Goal: Information Seeking & Learning: Learn about a topic

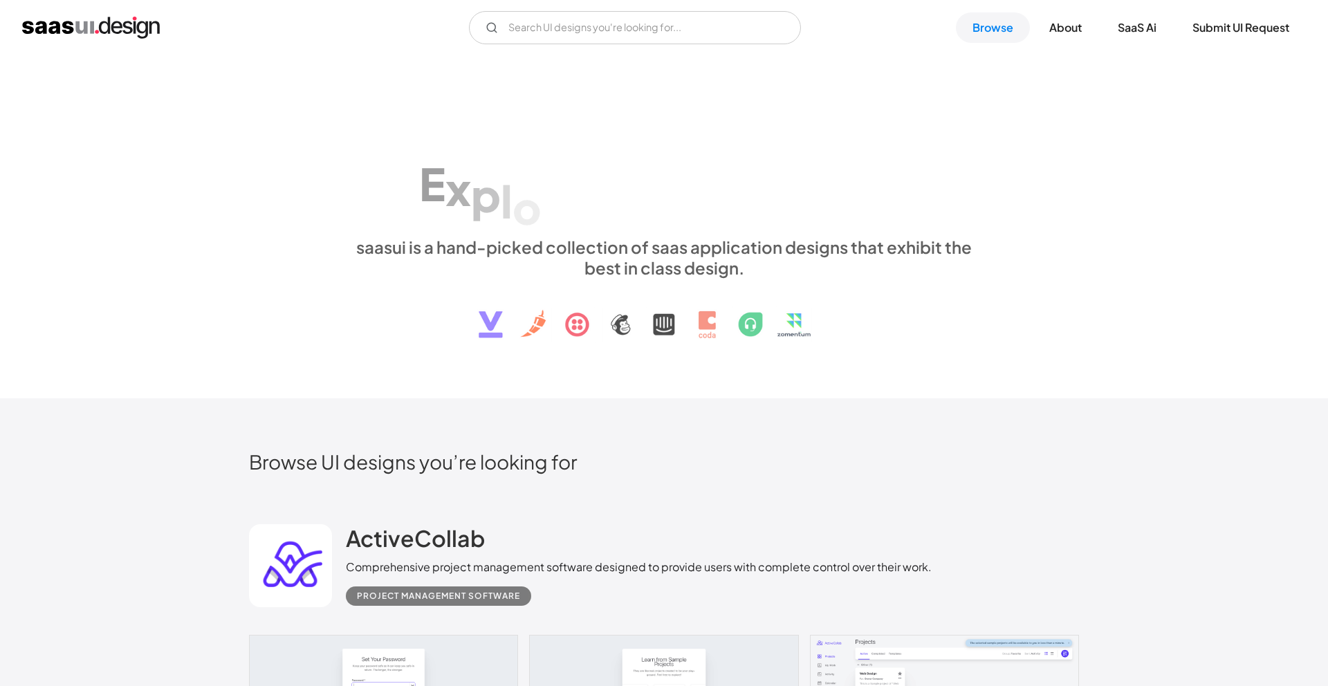
scroll to position [365, 0]
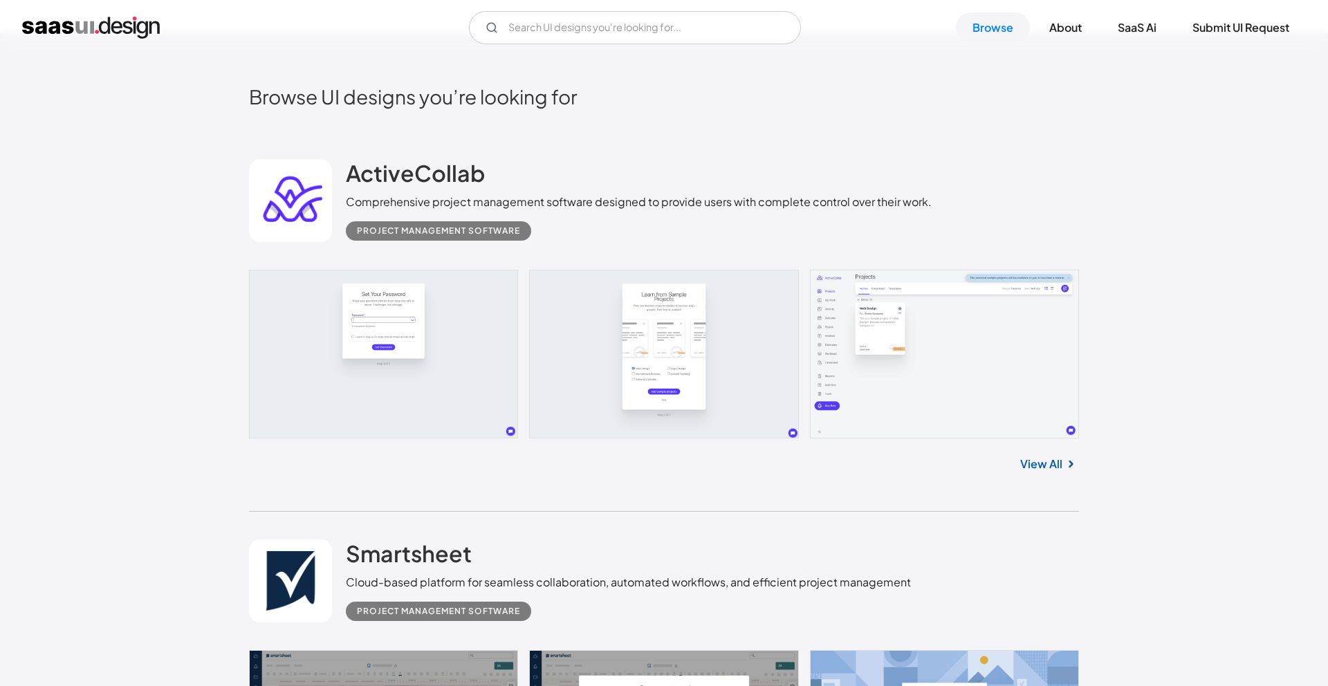
click at [828, 319] on link at bounding box center [664, 354] width 830 height 169
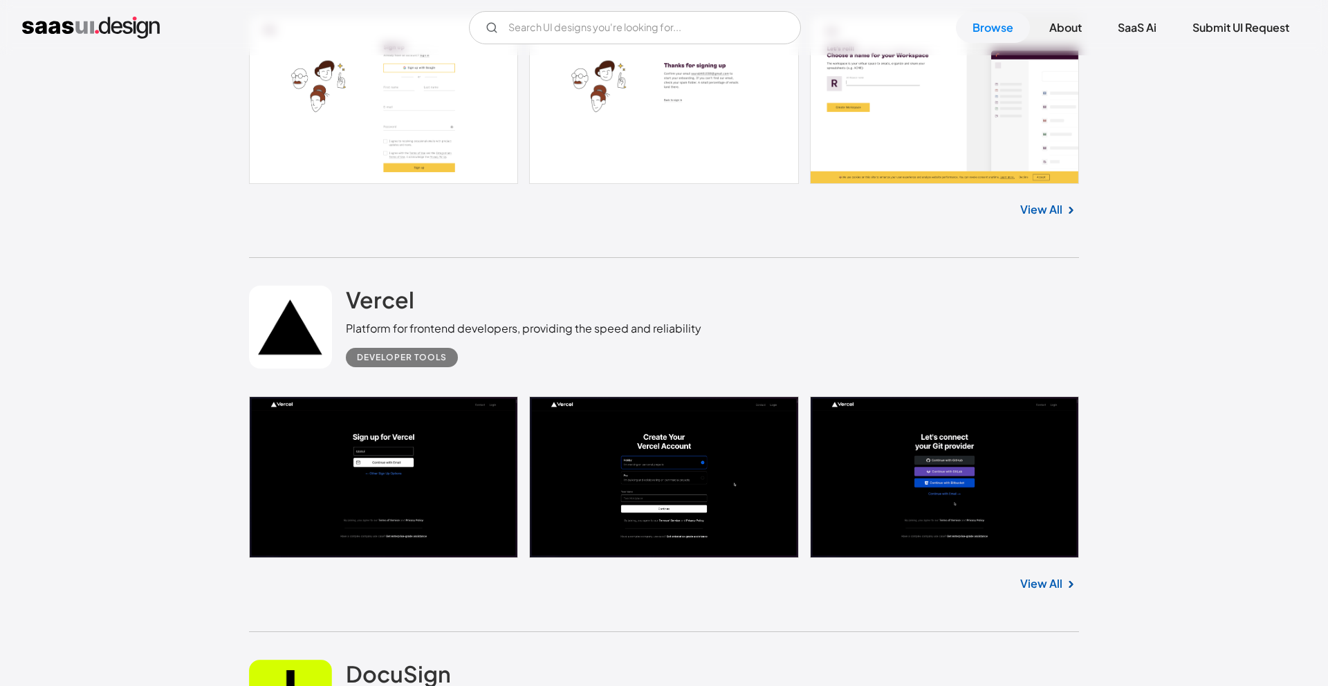
scroll to position [1383, 0]
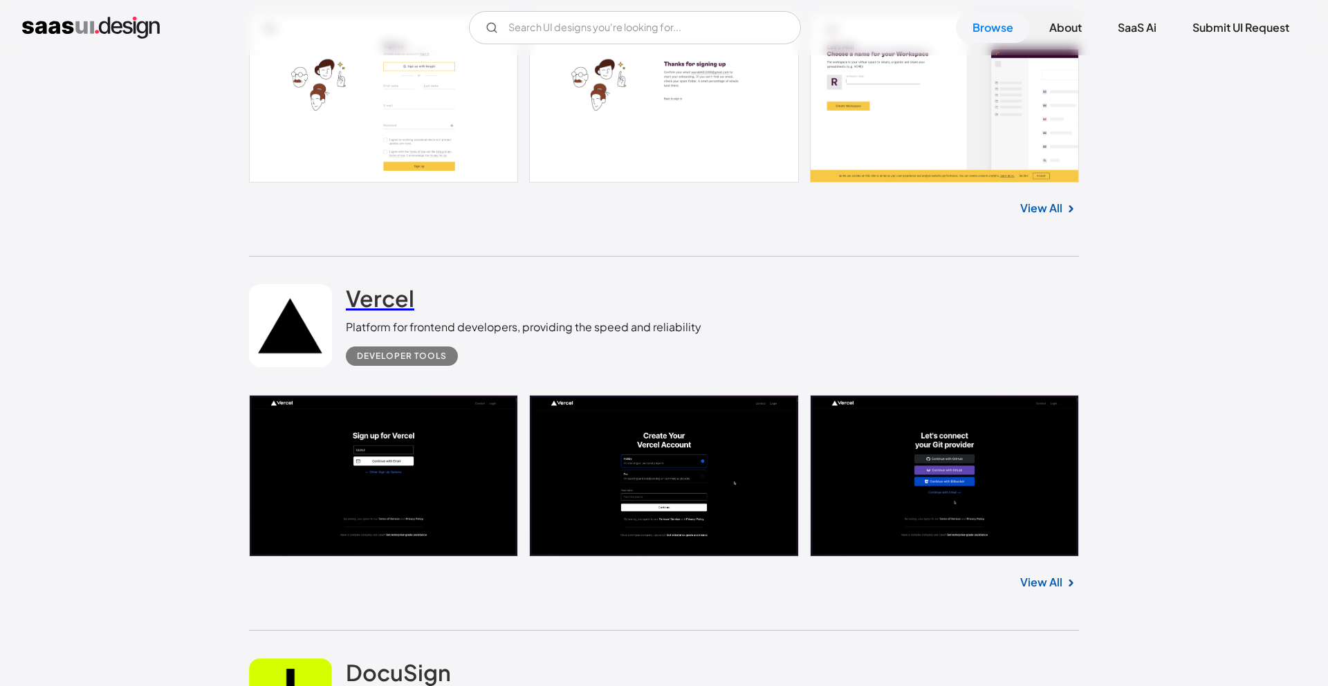
click at [370, 302] on h2 "Vercel" at bounding box center [380, 298] width 68 height 28
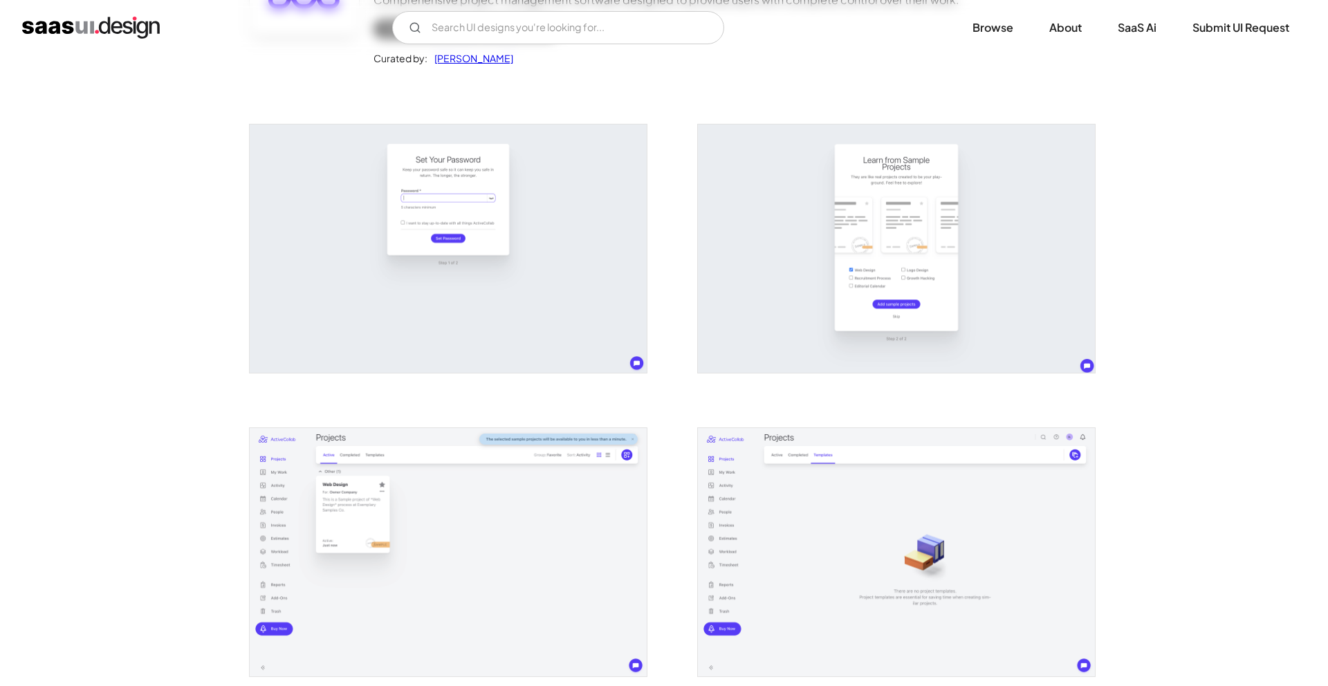
scroll to position [460, 0]
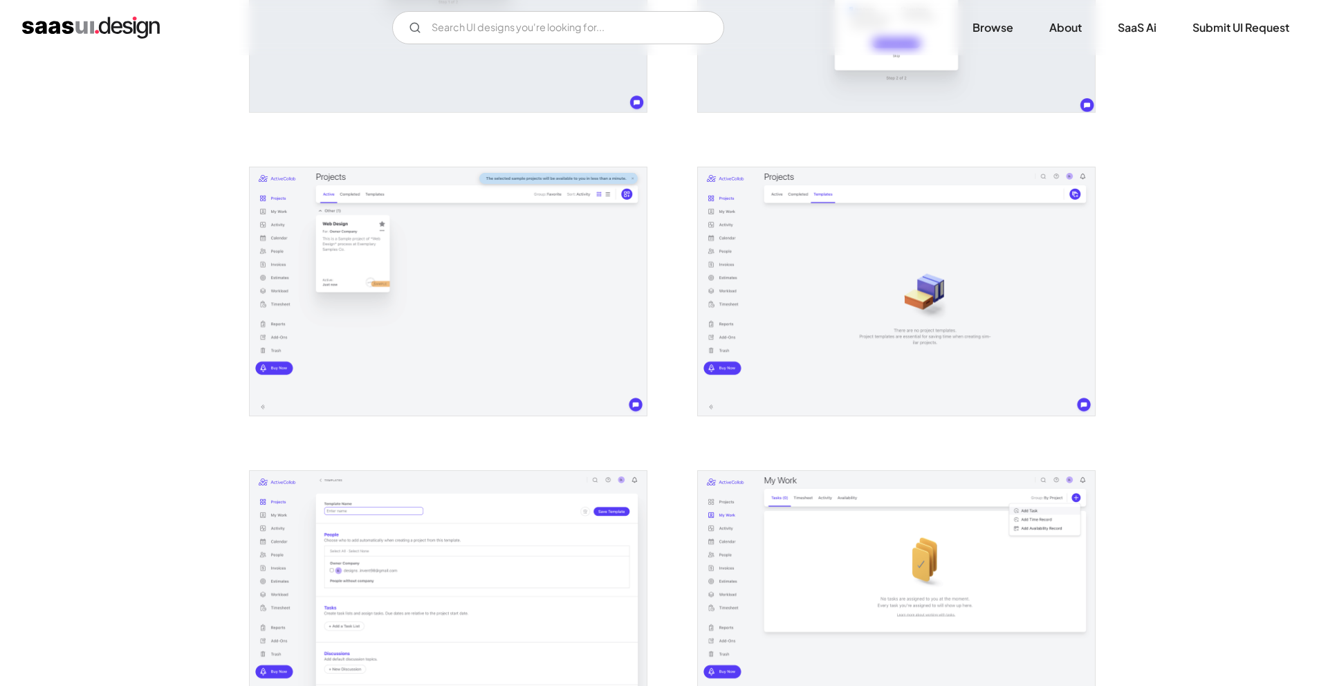
click at [836, 313] on img "open lightbox" at bounding box center [896, 291] width 397 height 248
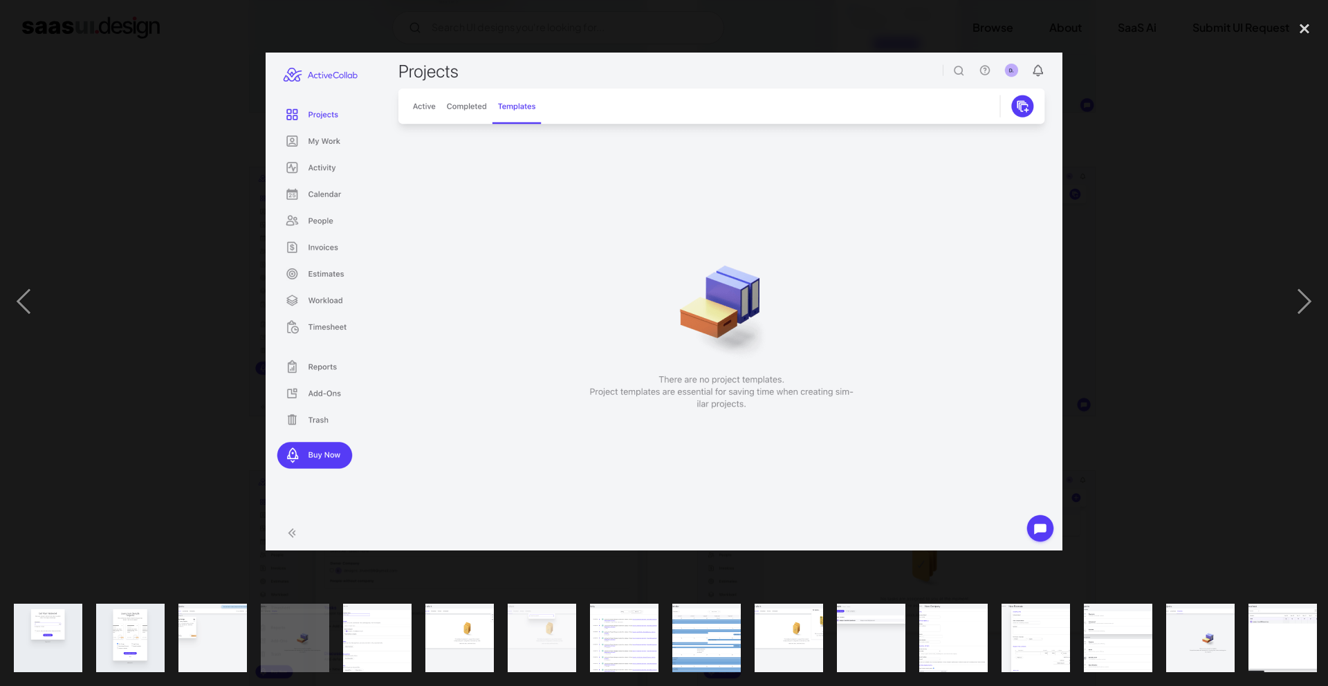
click at [1187, 412] on div at bounding box center [664, 302] width 1328 height 576
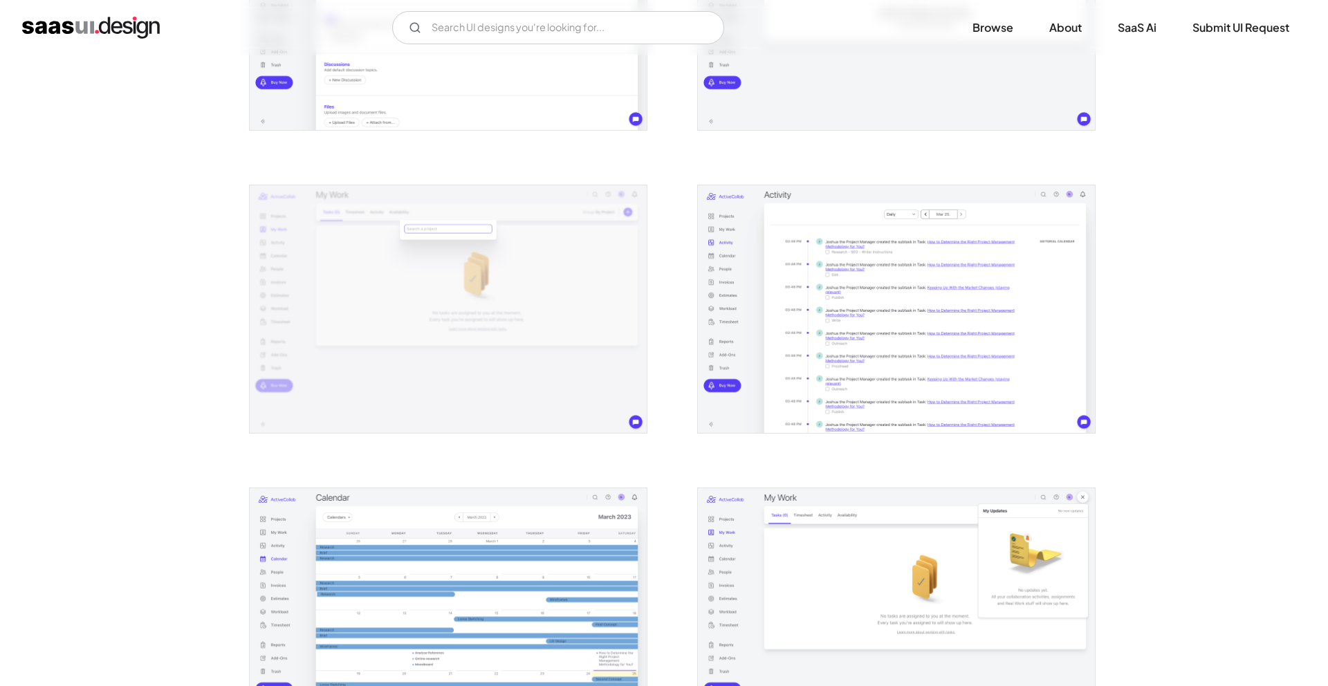
scroll to position [1041, 0]
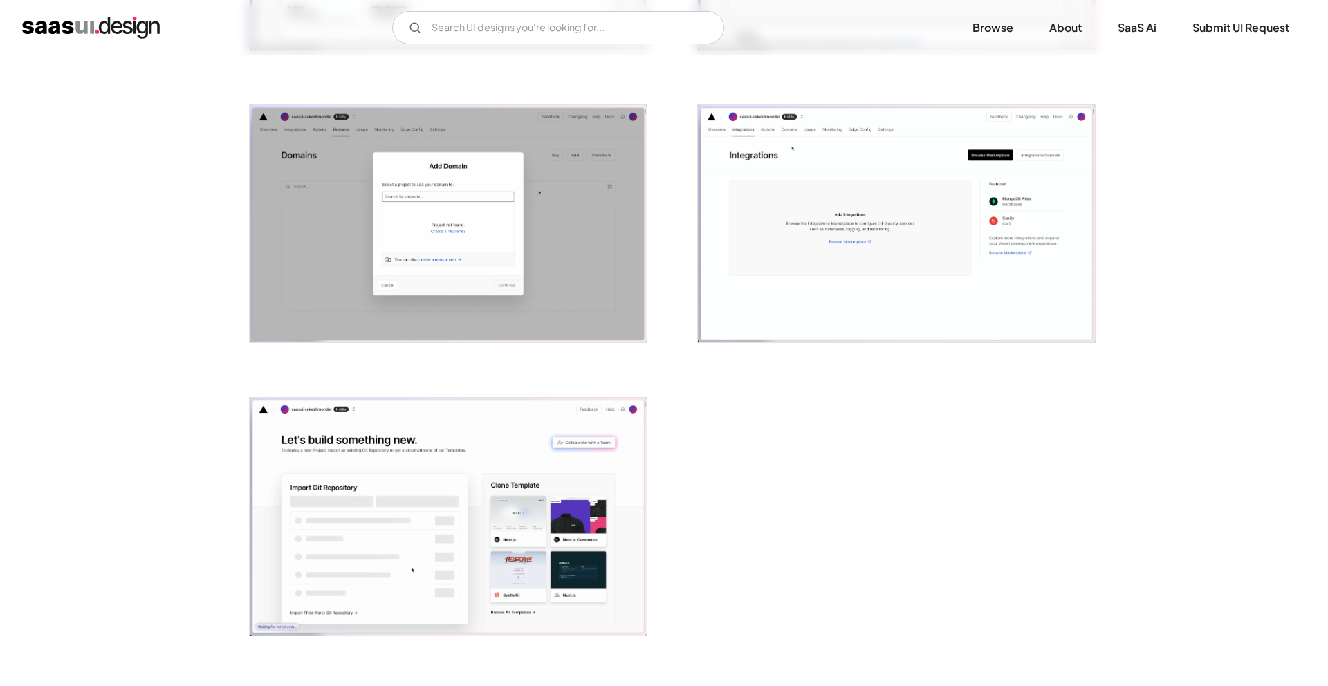
scroll to position [2792, 0]
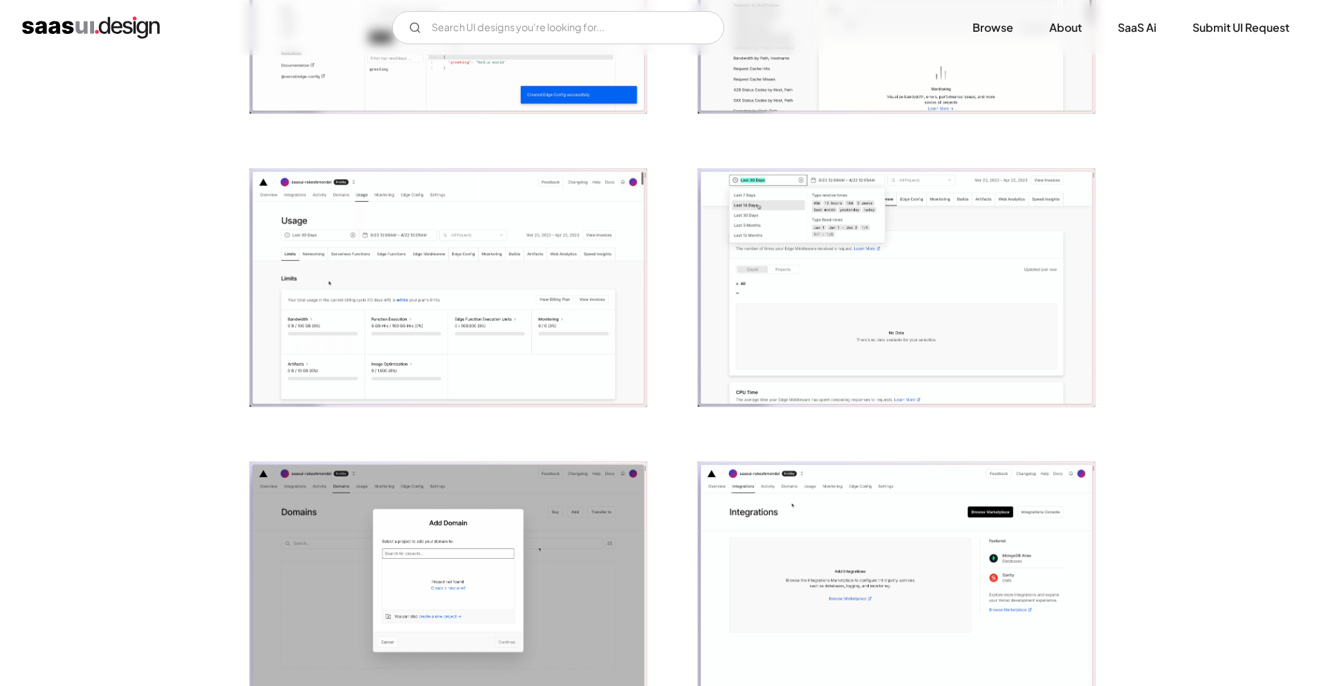
click at [860, 293] on img "open lightbox" at bounding box center [896, 288] width 397 height 238
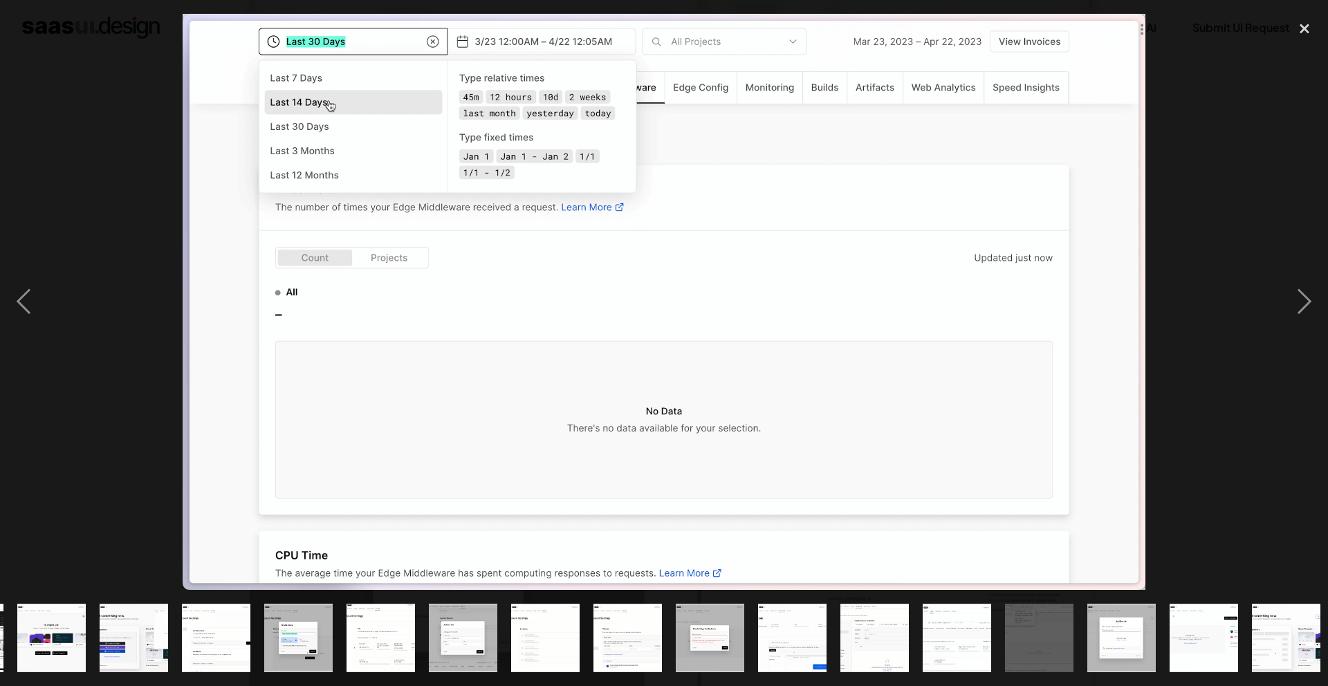
scroll to position [0, 579]
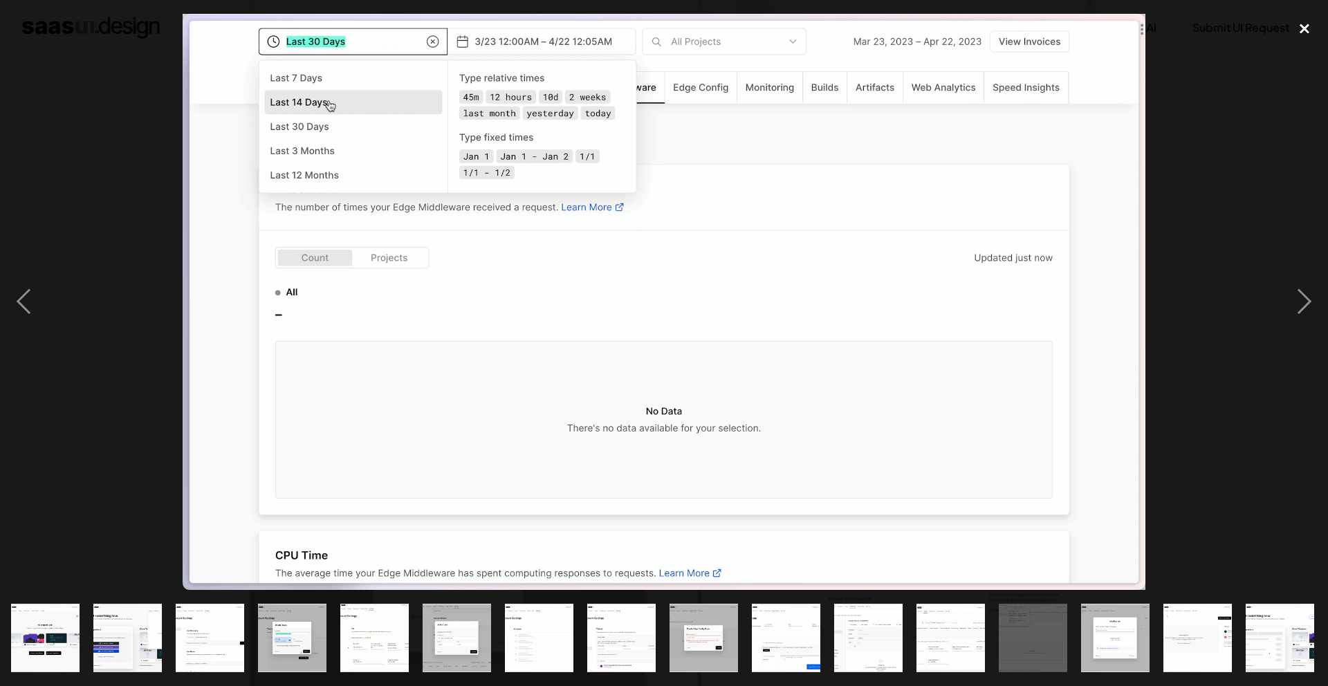
click at [1302, 32] on div "close lightbox" at bounding box center [1304, 29] width 47 height 30
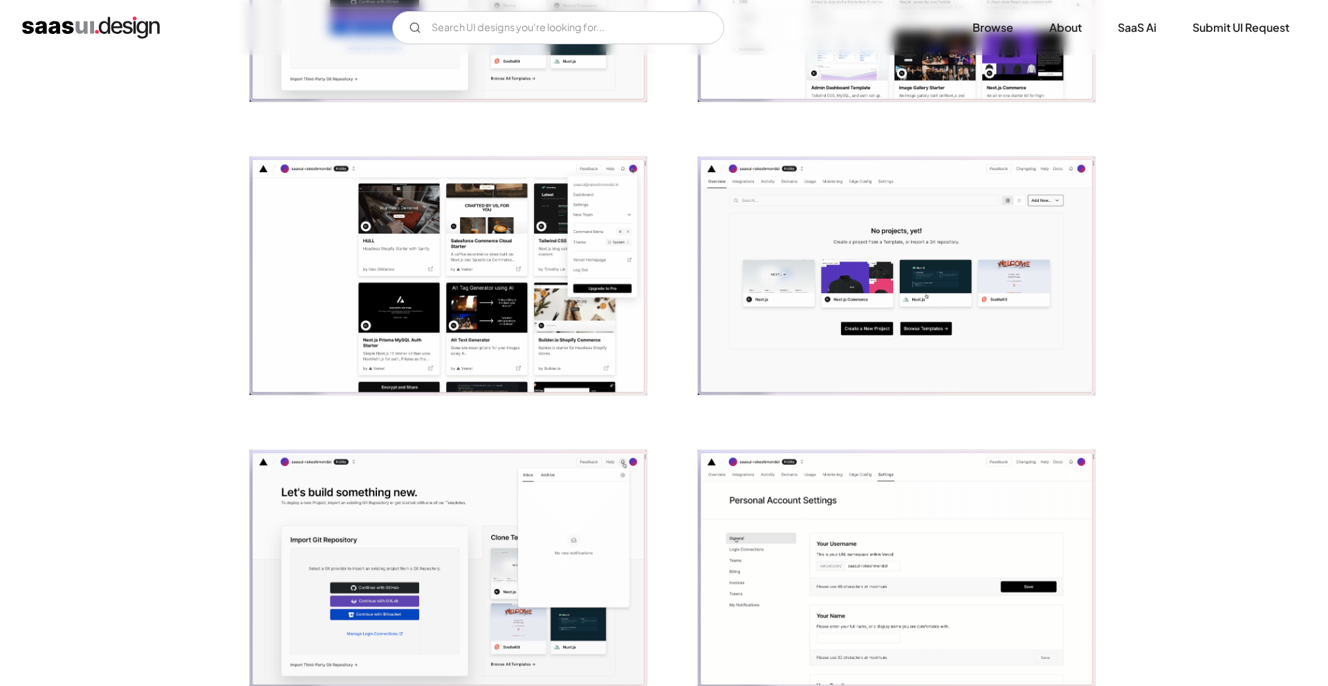
scroll to position [987, 0]
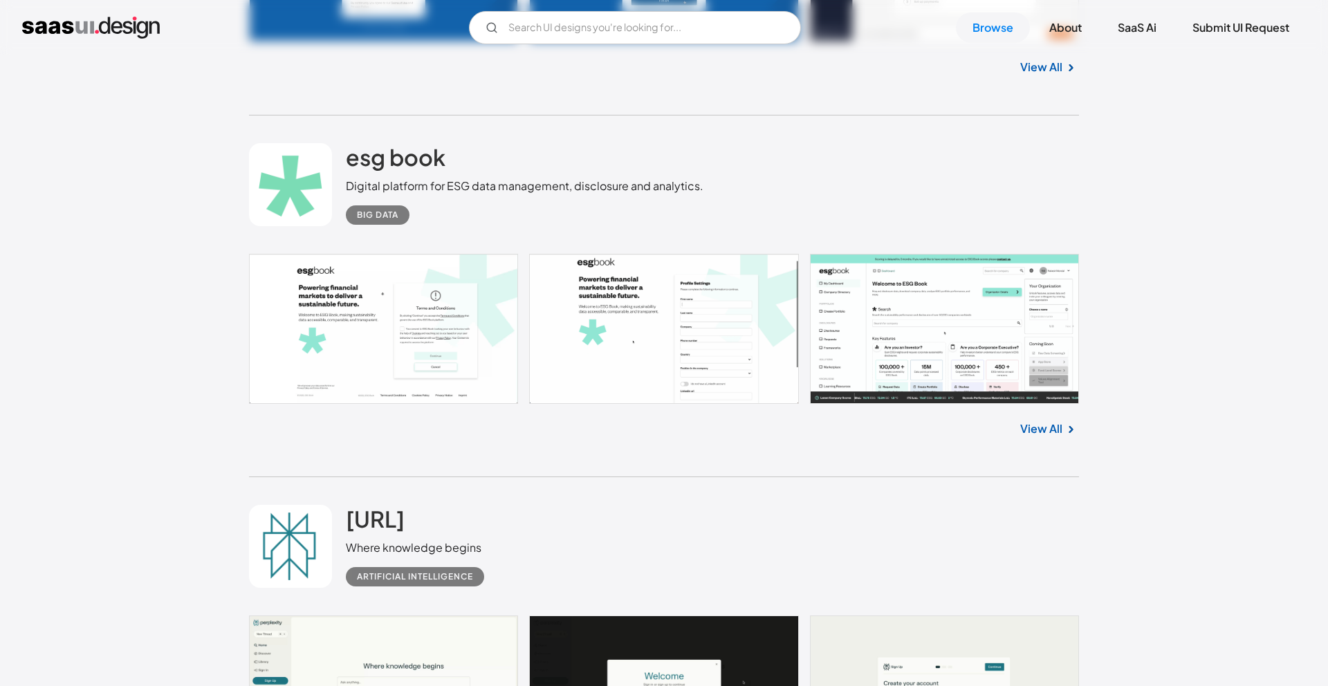
scroll to position [4353, 0]
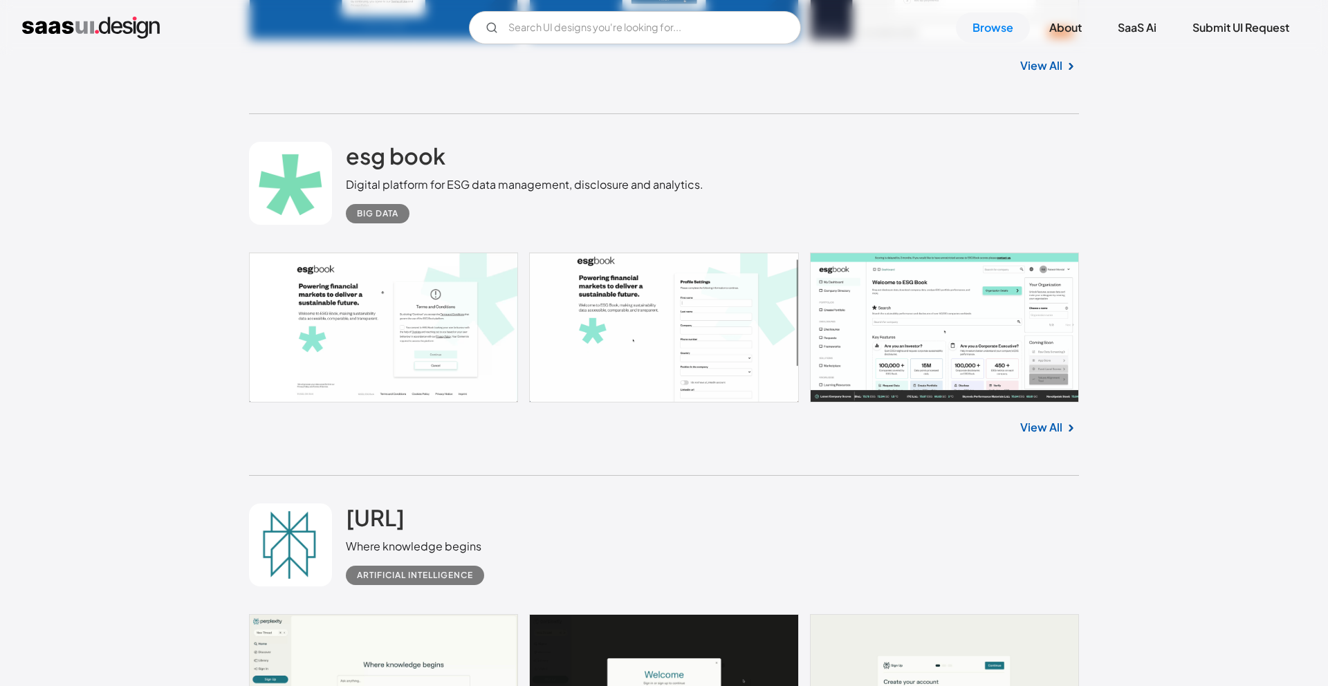
click at [1039, 423] on link "View All" at bounding box center [1041, 427] width 42 height 17
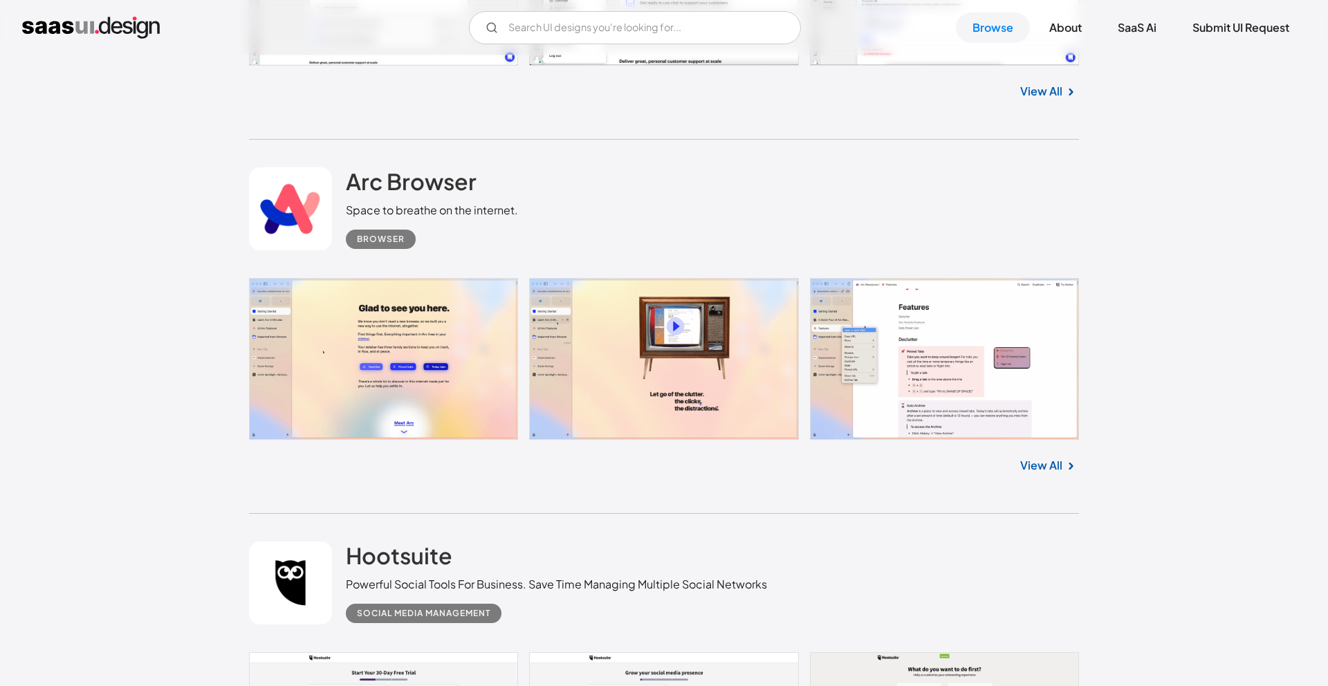
scroll to position [5785, 0]
click at [939, 395] on link at bounding box center [664, 358] width 830 height 162
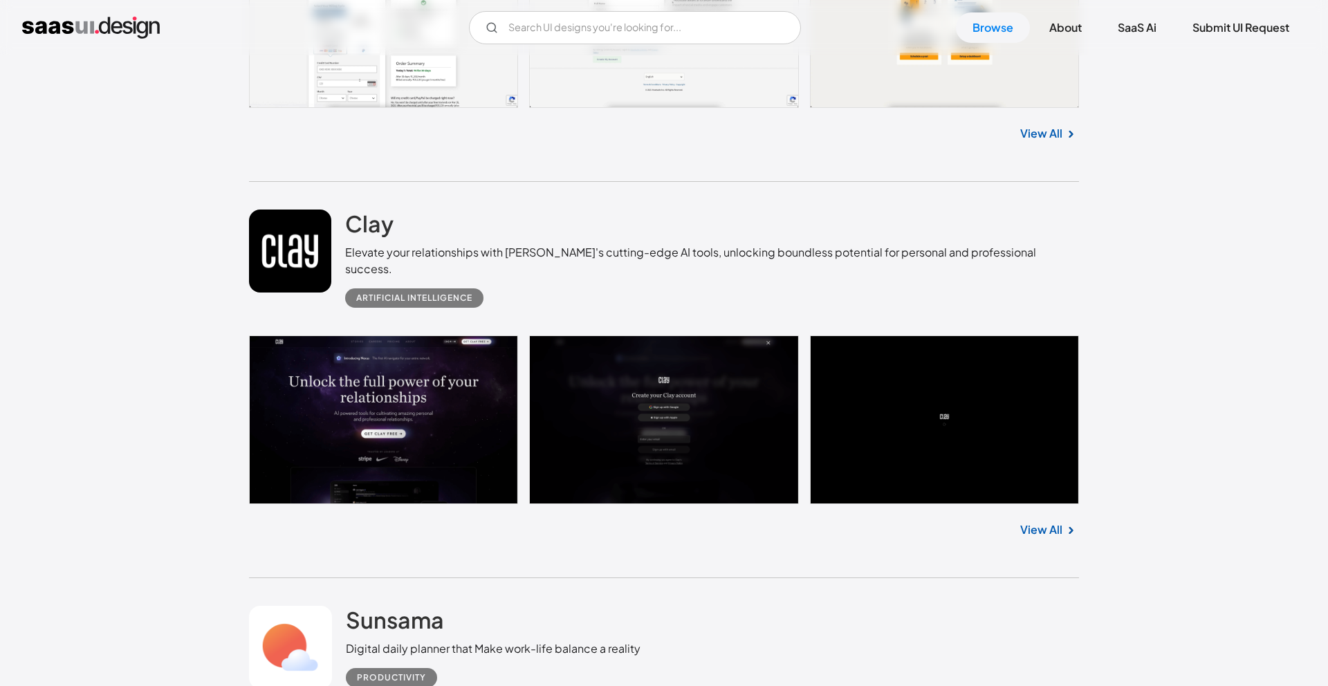
scroll to position [6477, 0]
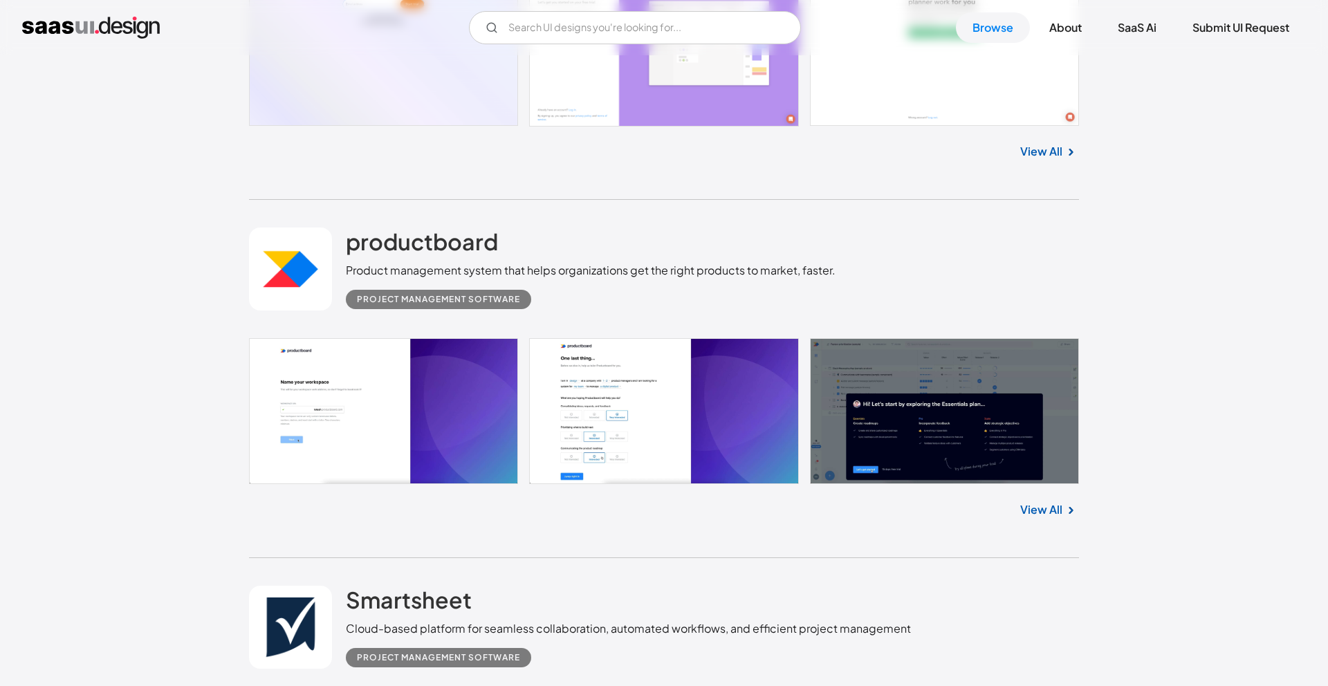
click at [1038, 502] on link "View All" at bounding box center [1041, 510] width 42 height 17
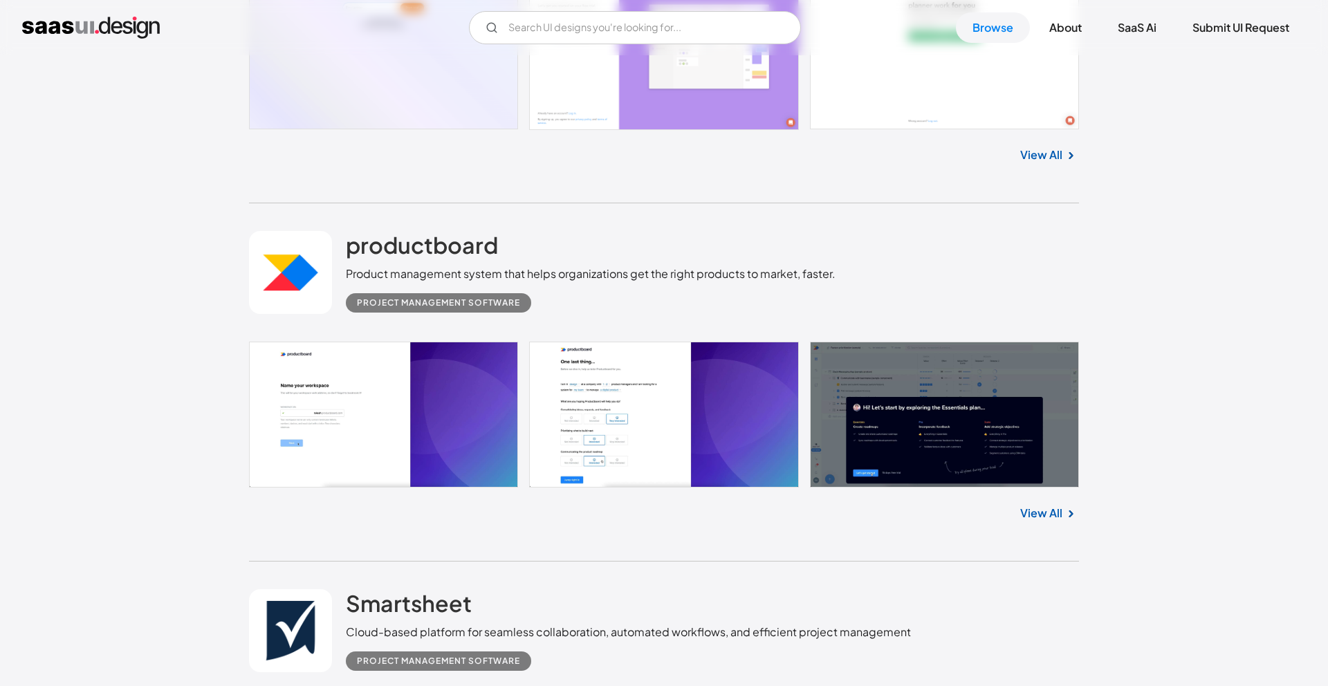
scroll to position [7229, 0]
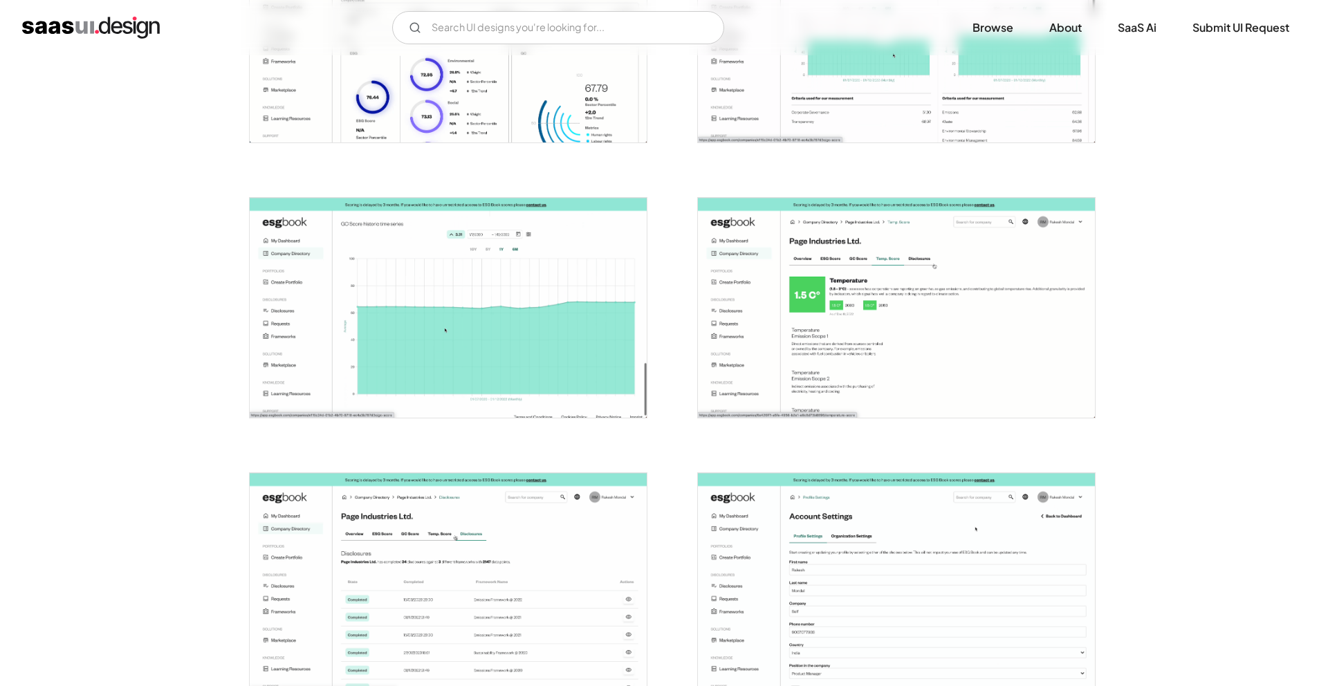
scroll to position [952, 0]
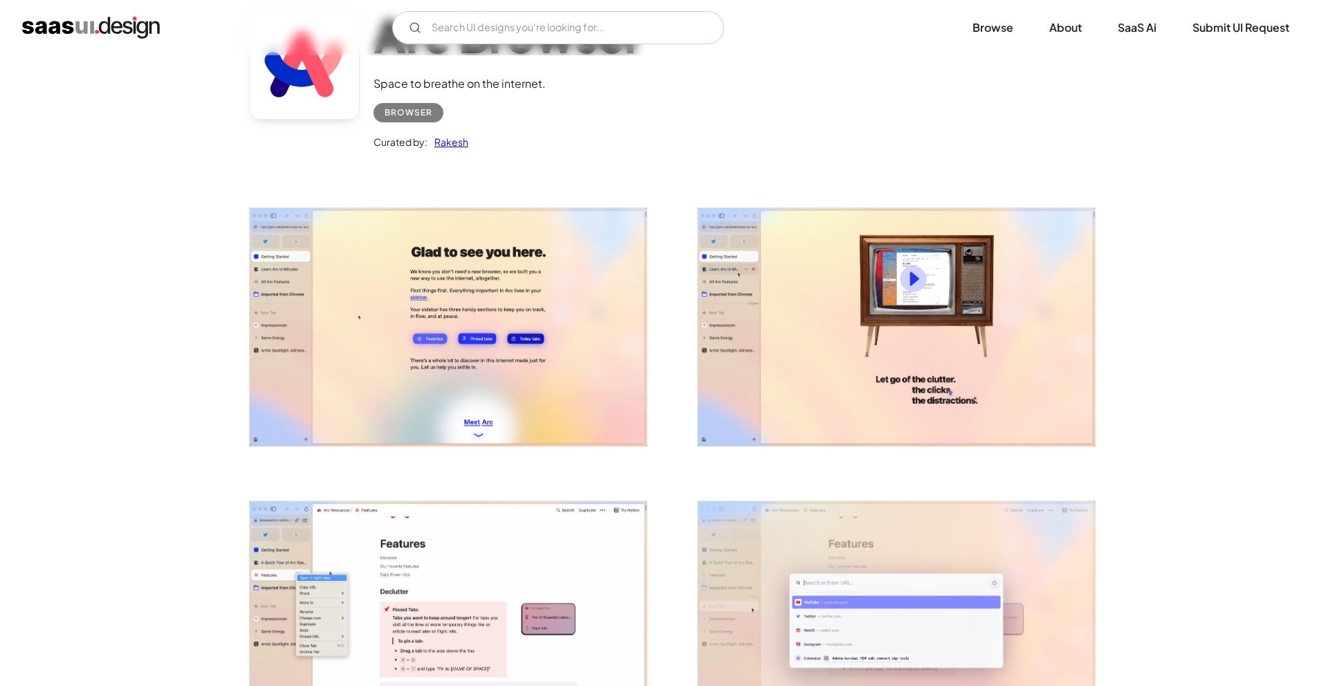
scroll to position [322, 0]
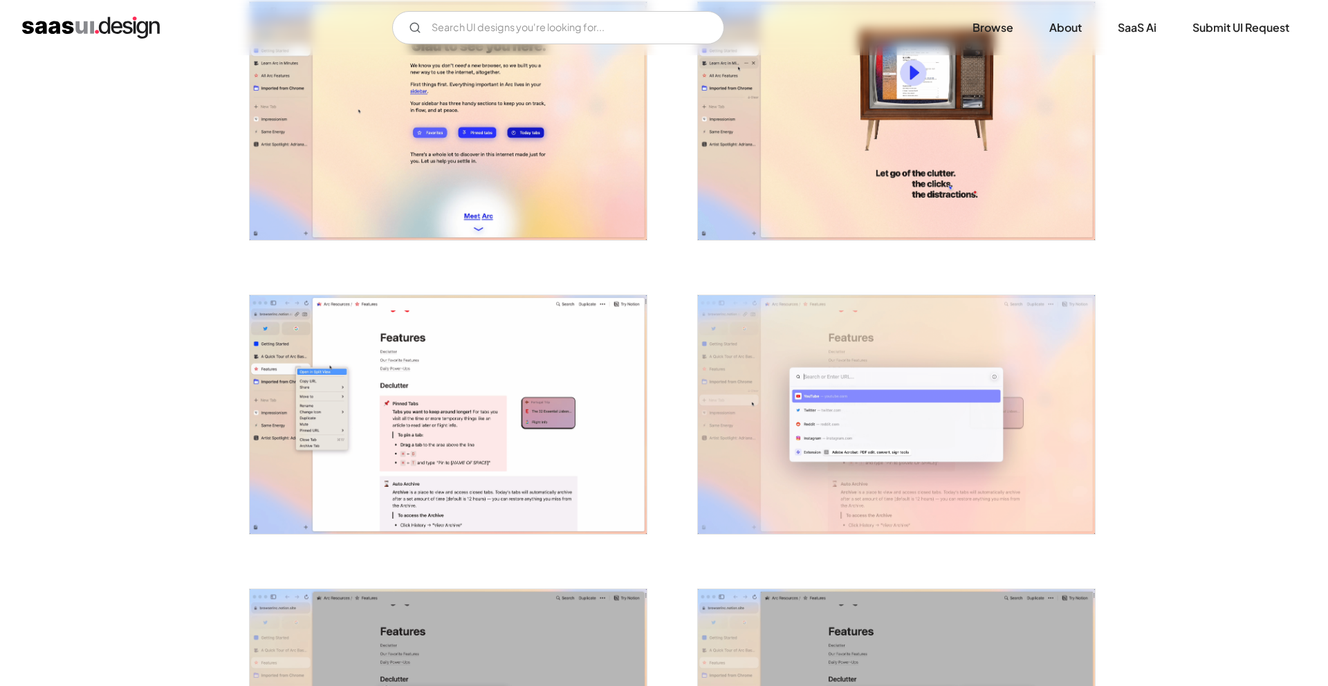
click at [495, 407] on img "open lightbox" at bounding box center [448, 414] width 397 height 238
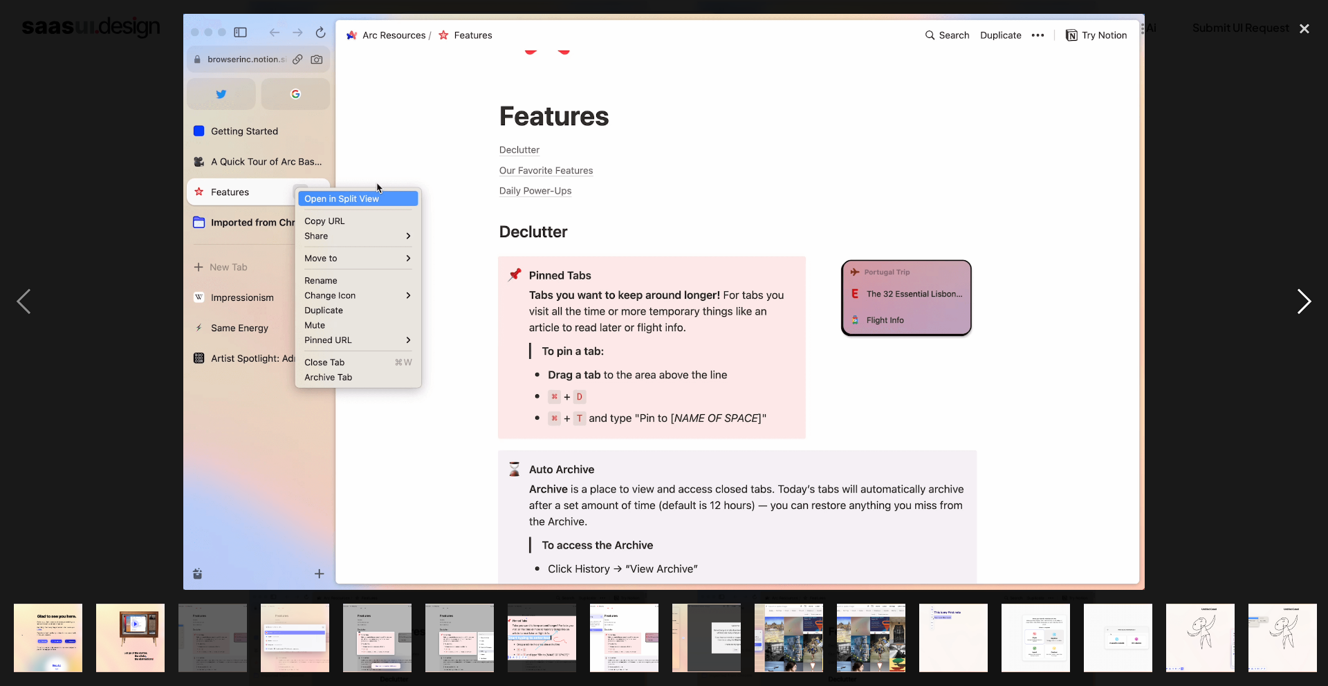
click at [1313, 300] on div "next image" at bounding box center [1304, 302] width 47 height 576
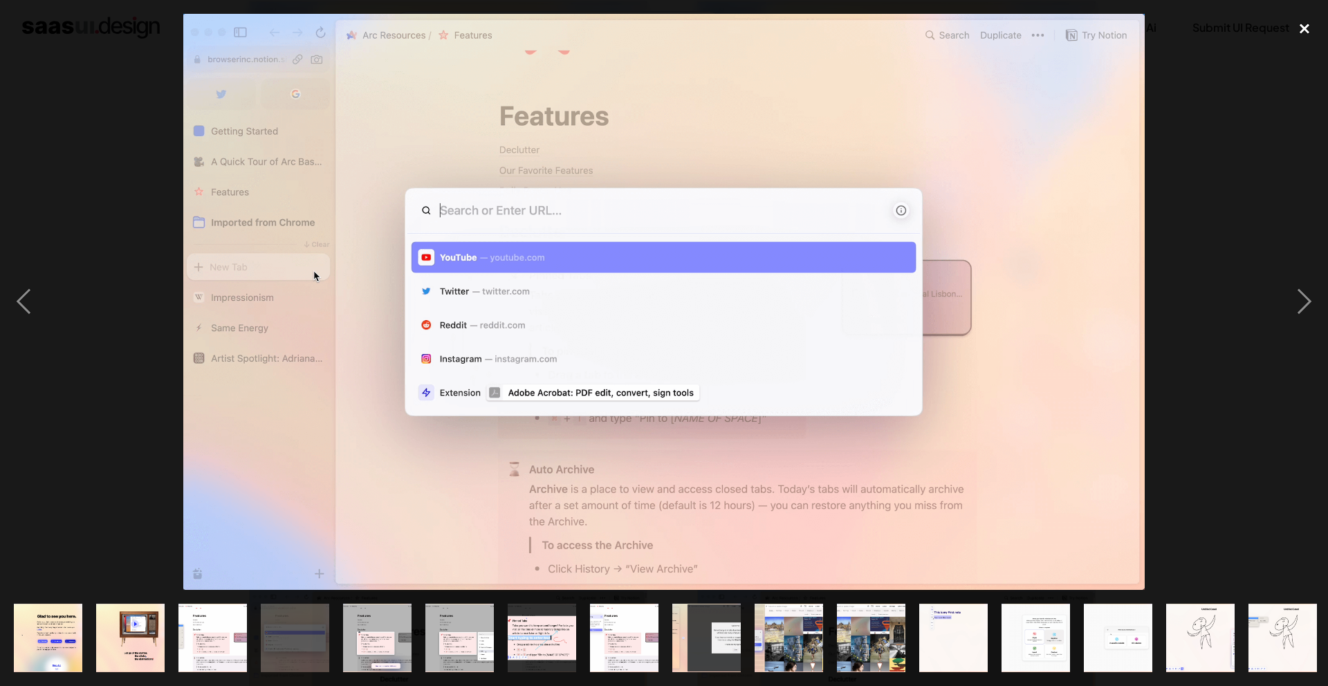
click at [1304, 26] on div "close lightbox" at bounding box center [1304, 29] width 47 height 30
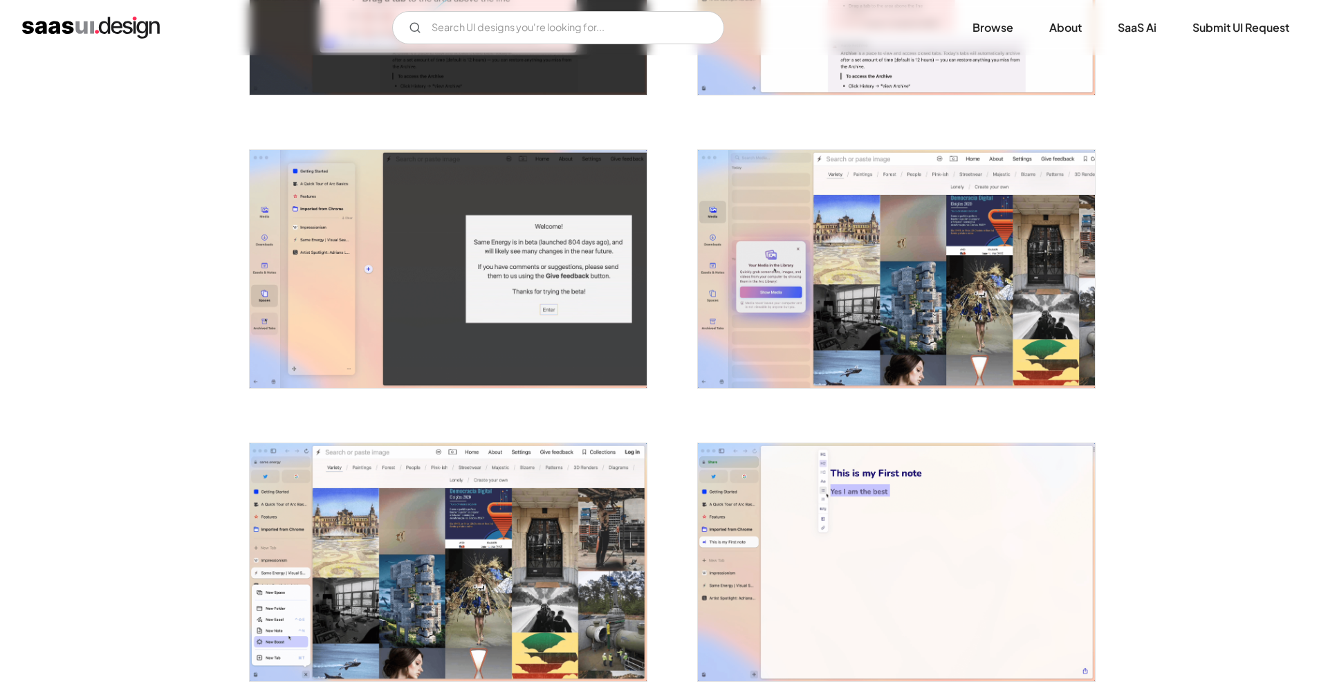
scroll to position [1350, 0]
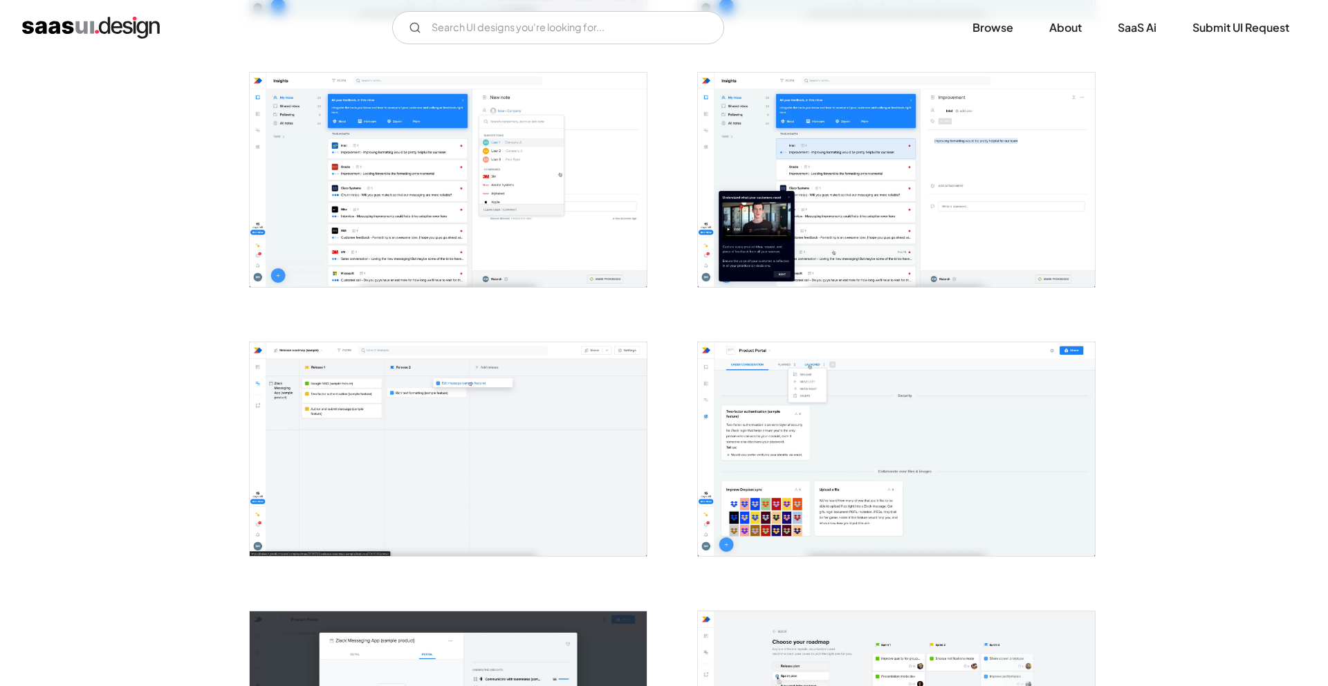
scroll to position [1321, 0]
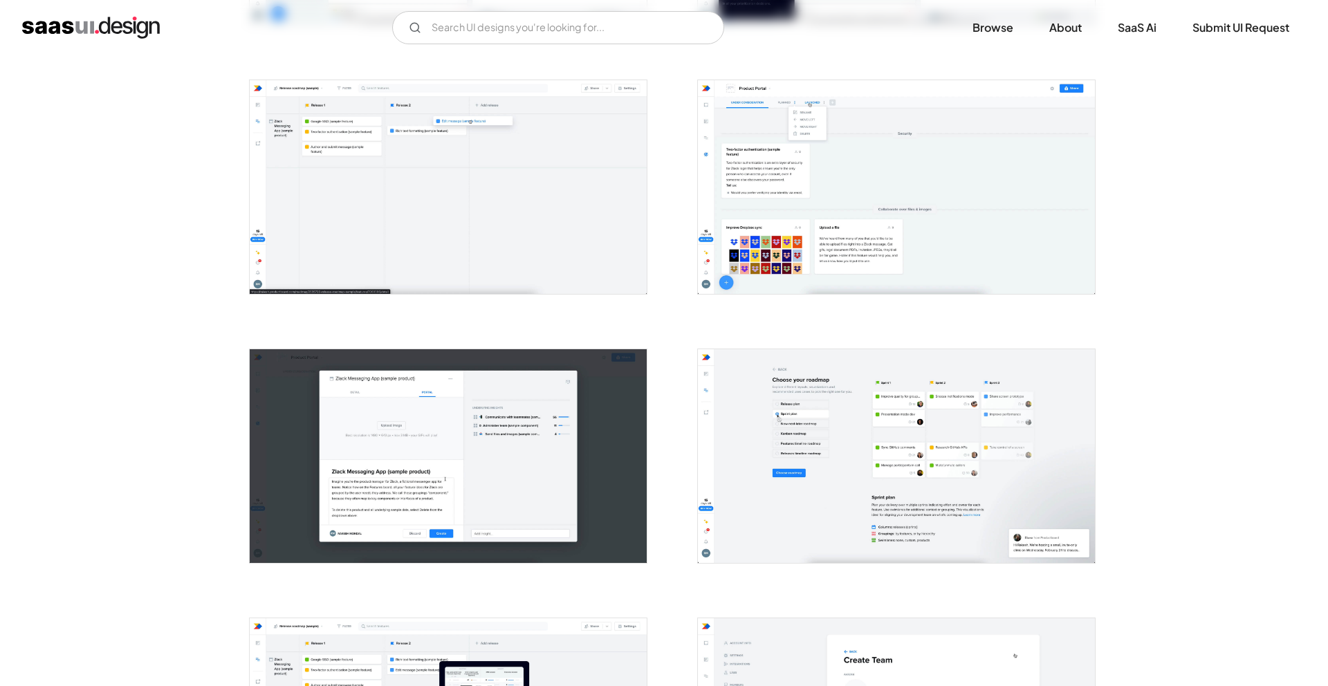
click at [748, 149] on img "open lightbox" at bounding box center [896, 187] width 397 height 214
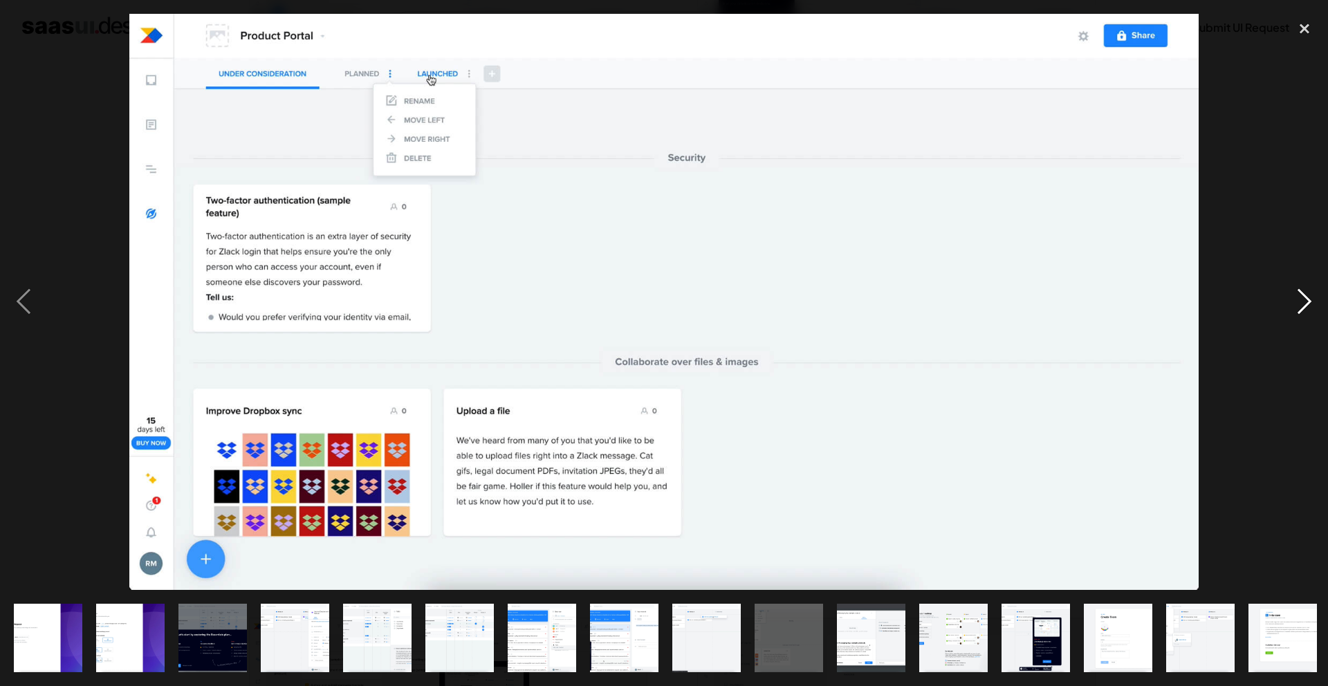
click at [1319, 304] on div "next image" at bounding box center [1304, 302] width 47 height 576
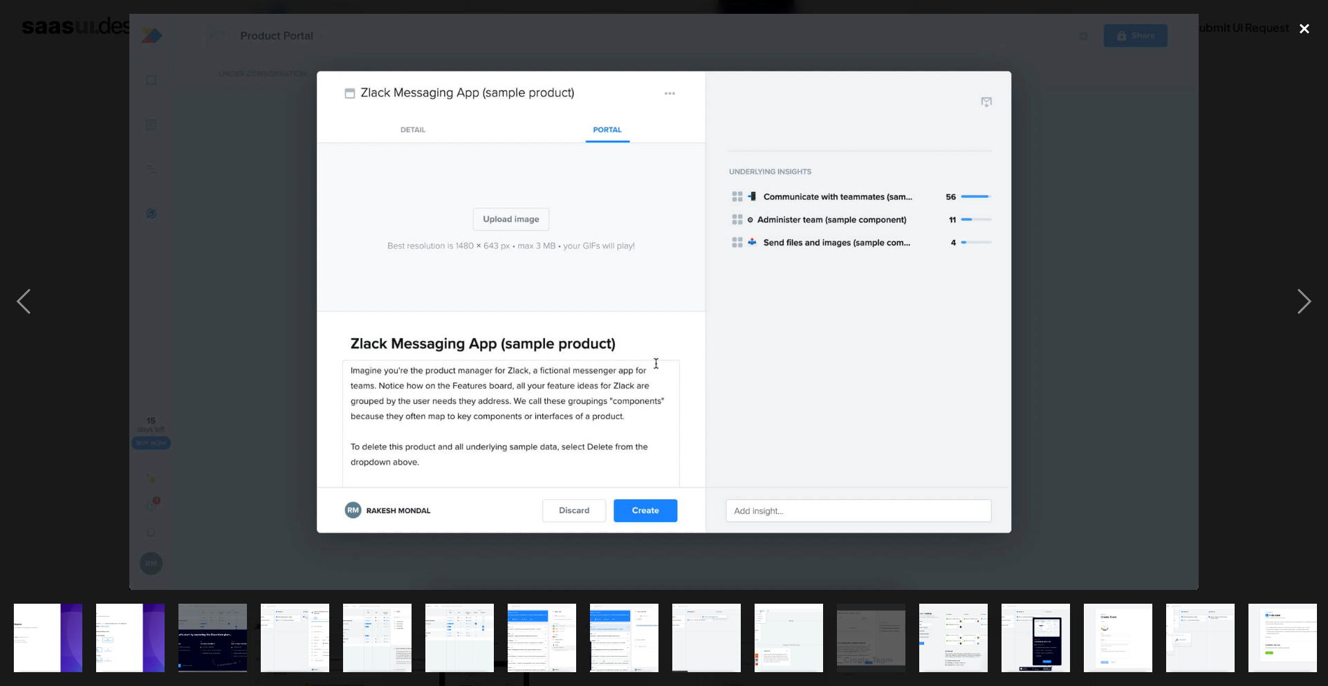
click at [1301, 29] on div "close lightbox" at bounding box center [1304, 29] width 47 height 30
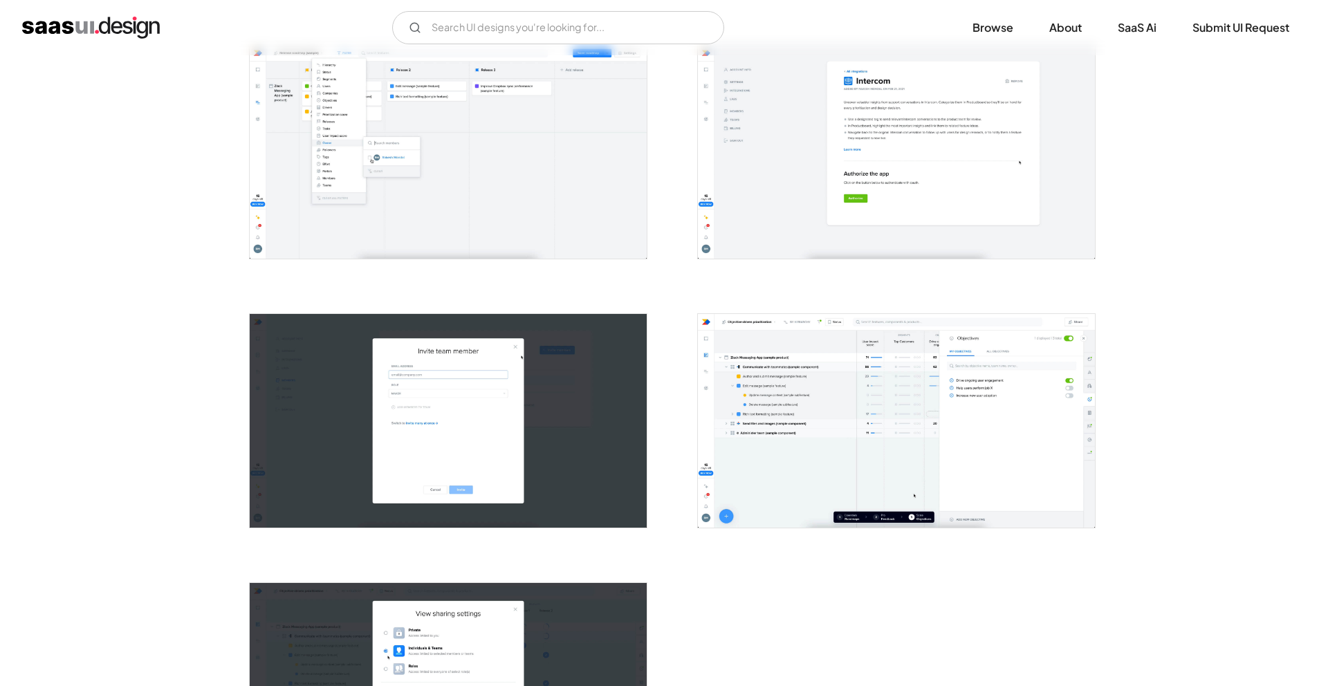
scroll to position [2168, 0]
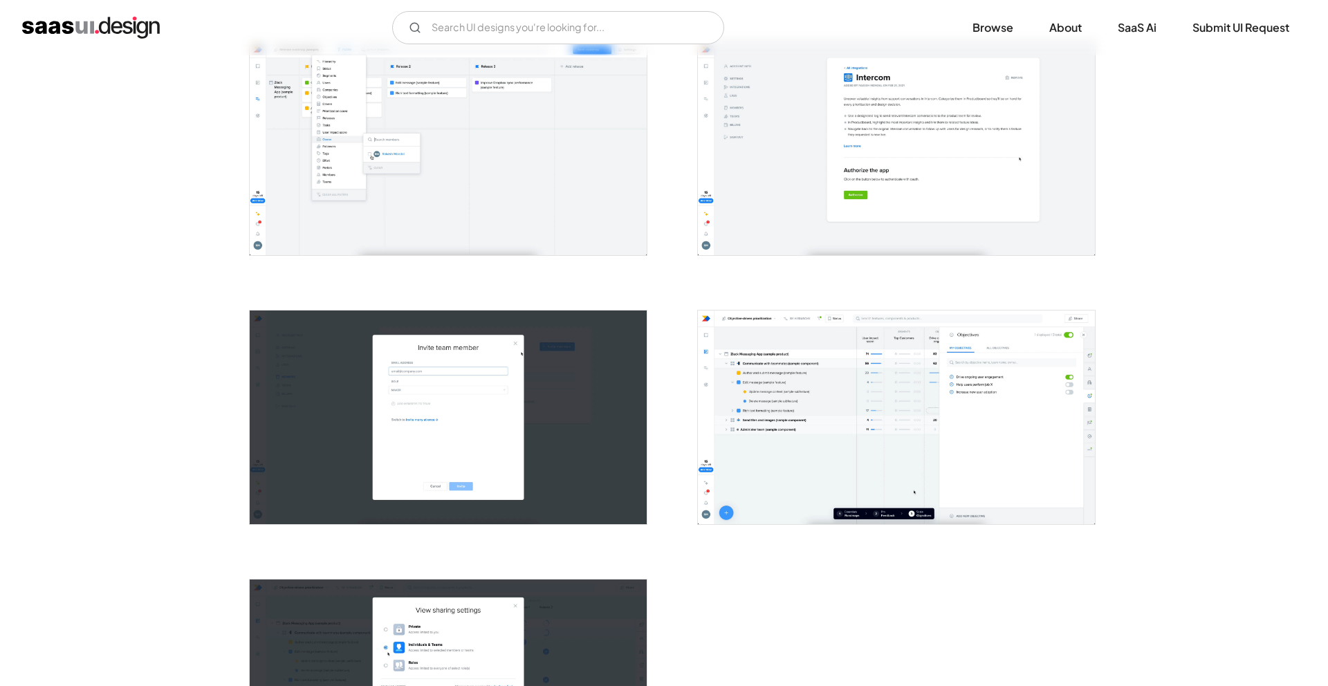
click at [472, 176] on img "open lightbox" at bounding box center [448, 149] width 397 height 214
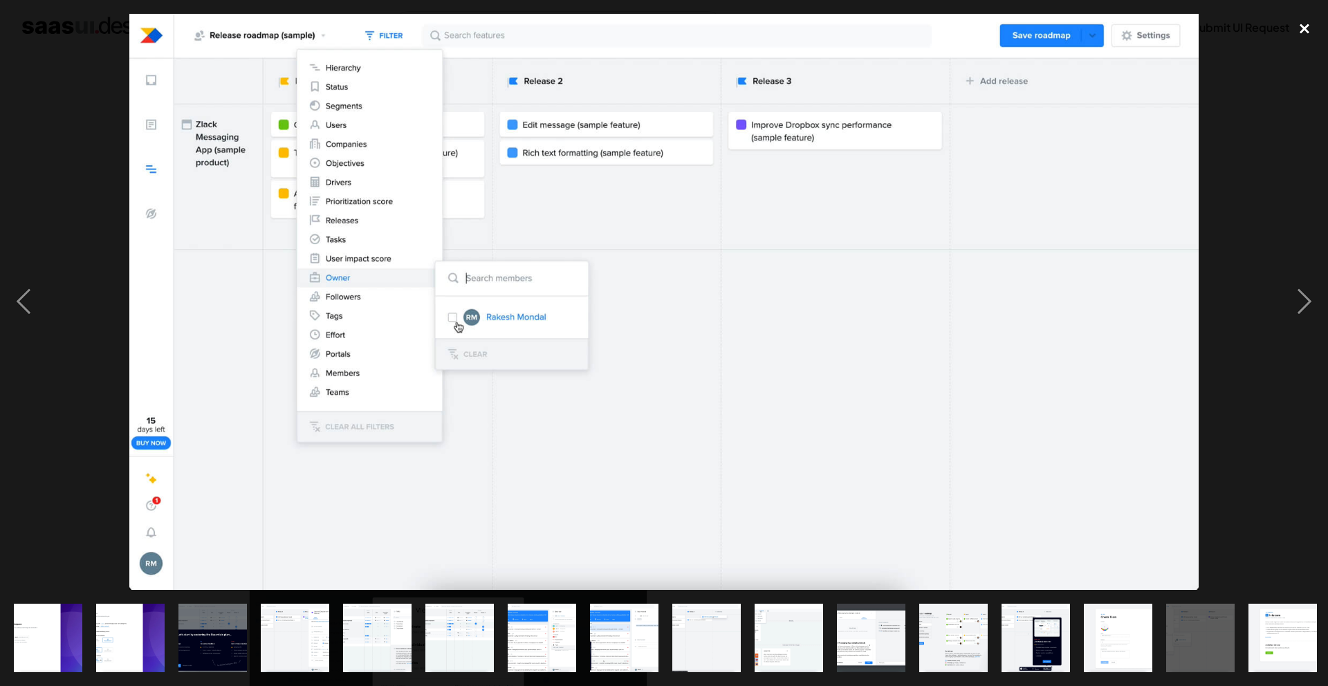
click at [1303, 28] on div "close lightbox" at bounding box center [1304, 29] width 47 height 30
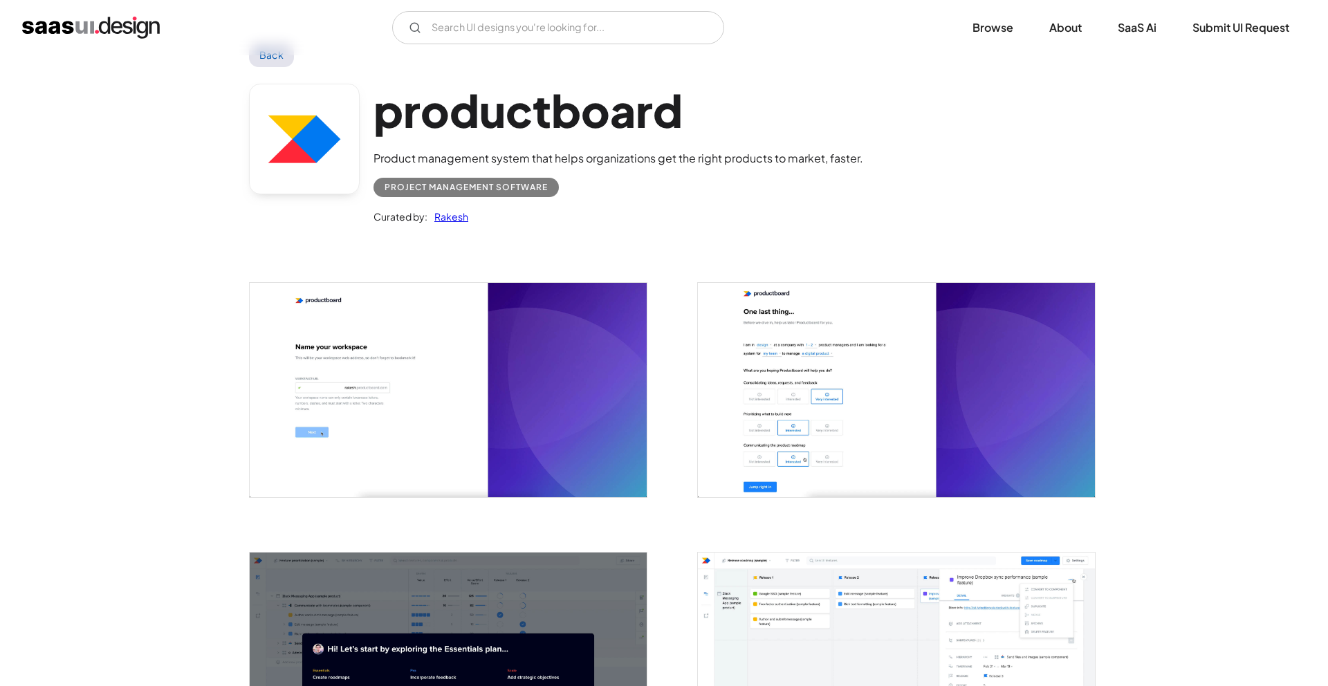
scroll to position [0, 0]
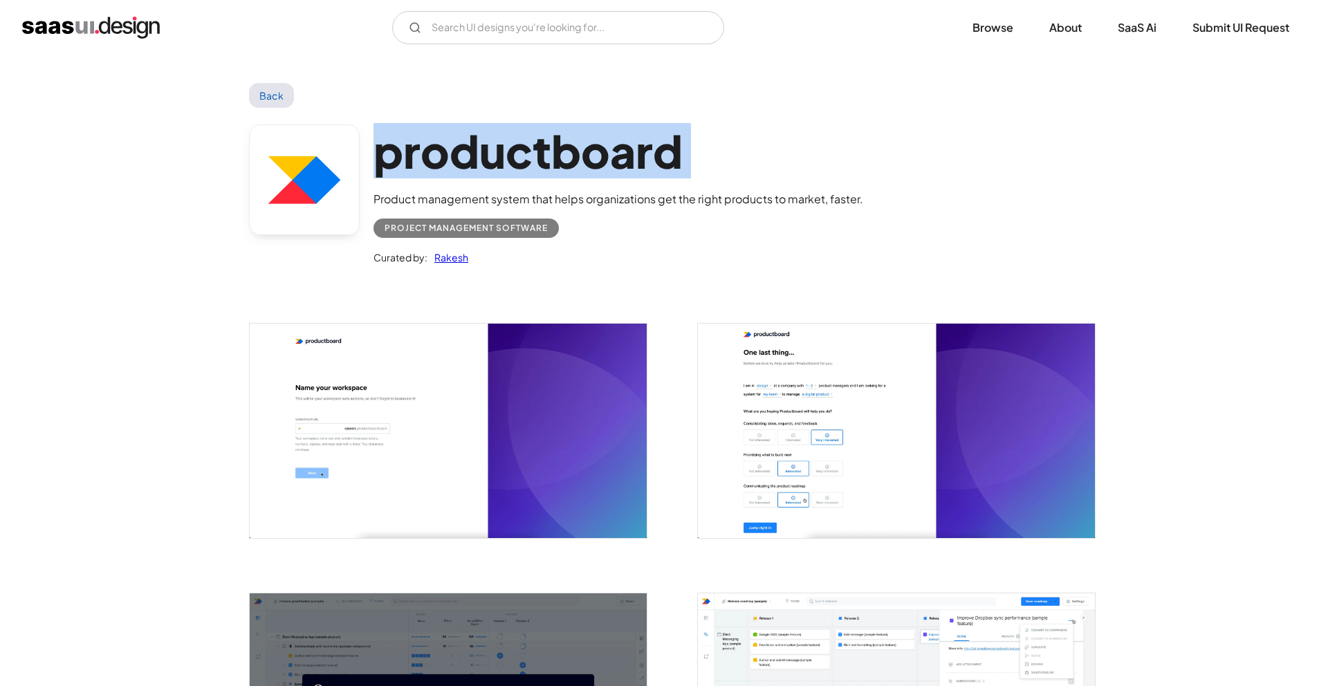
drag, startPoint x: 389, startPoint y: 156, endPoint x: 477, endPoint y: 196, distance: 96.3
click at [668, 188] on div "productboard Product management system that helps organizations get the right p…" at bounding box center [619, 196] width 490 height 142
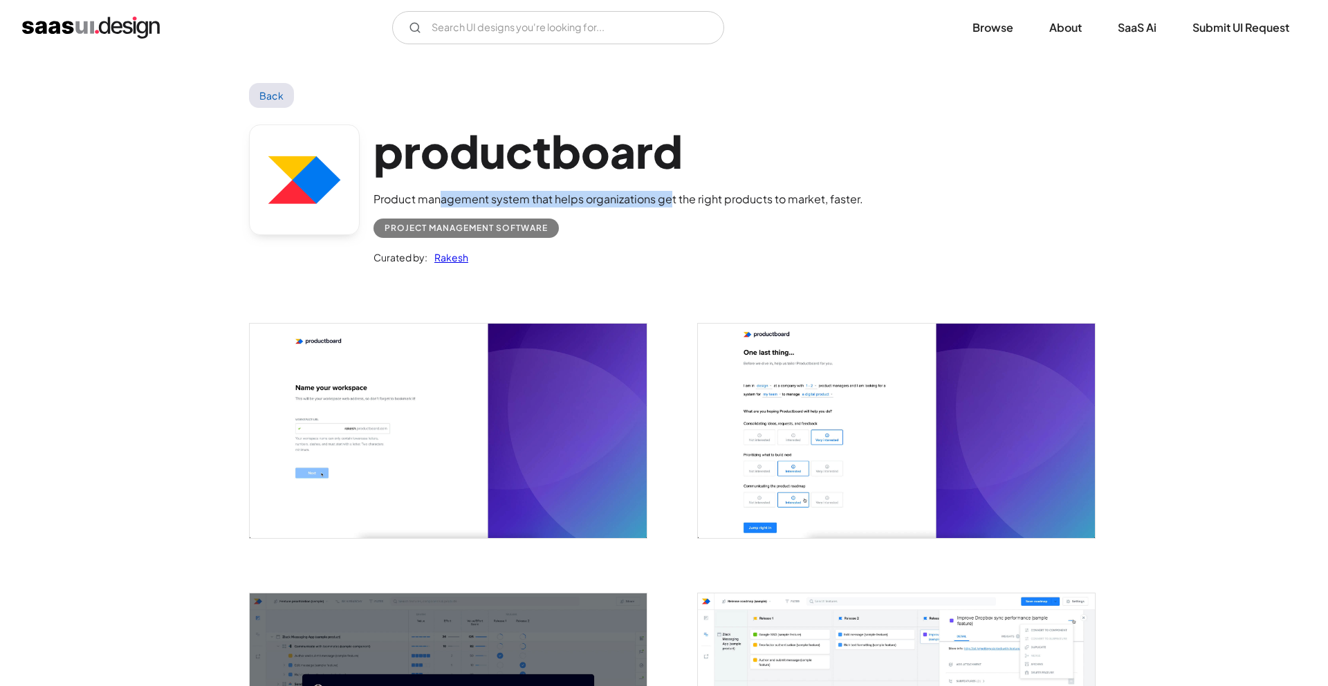
drag, startPoint x: 442, startPoint y: 201, endPoint x: 624, endPoint y: 198, distance: 182.0
click at [672, 205] on div "Product management system that helps organizations get the right products to ma…" at bounding box center [619, 199] width 490 height 17
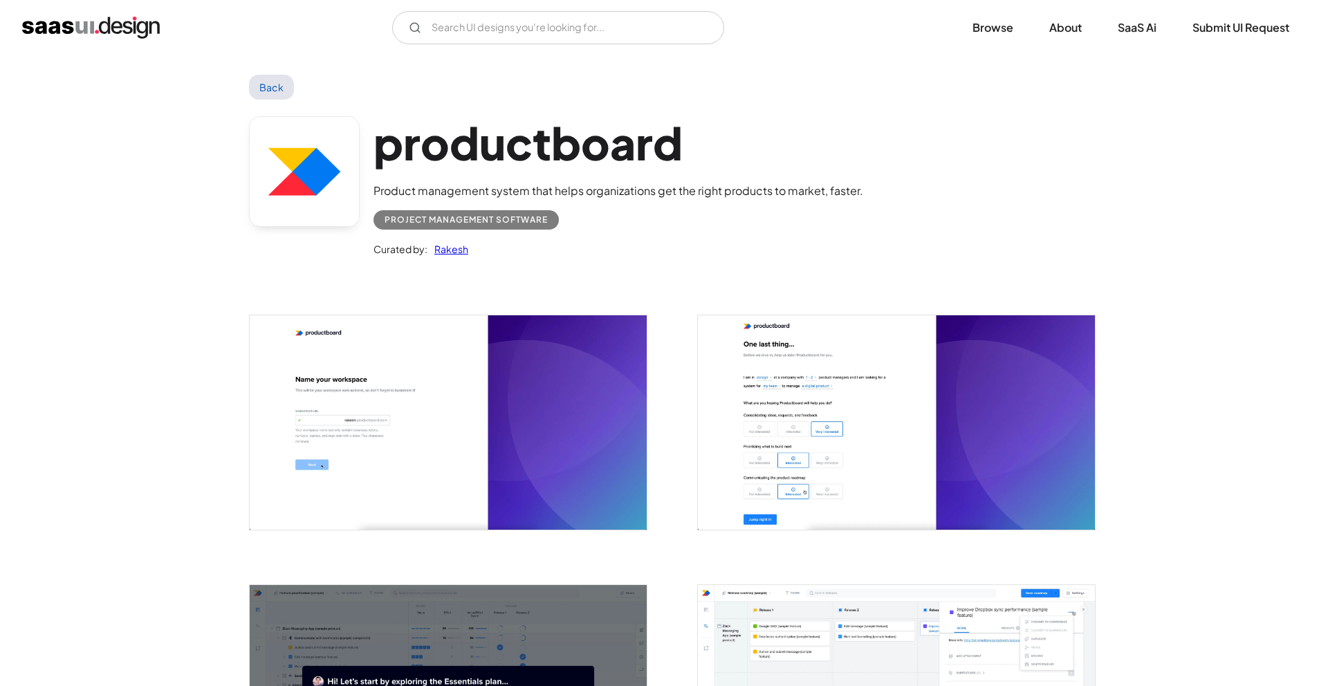
drag, startPoint x: 553, startPoint y: 194, endPoint x: 632, endPoint y: 199, distance: 79.7
click at [557, 195] on div "Product management system that helps organizations get the right products to ma…" at bounding box center [619, 191] width 490 height 17
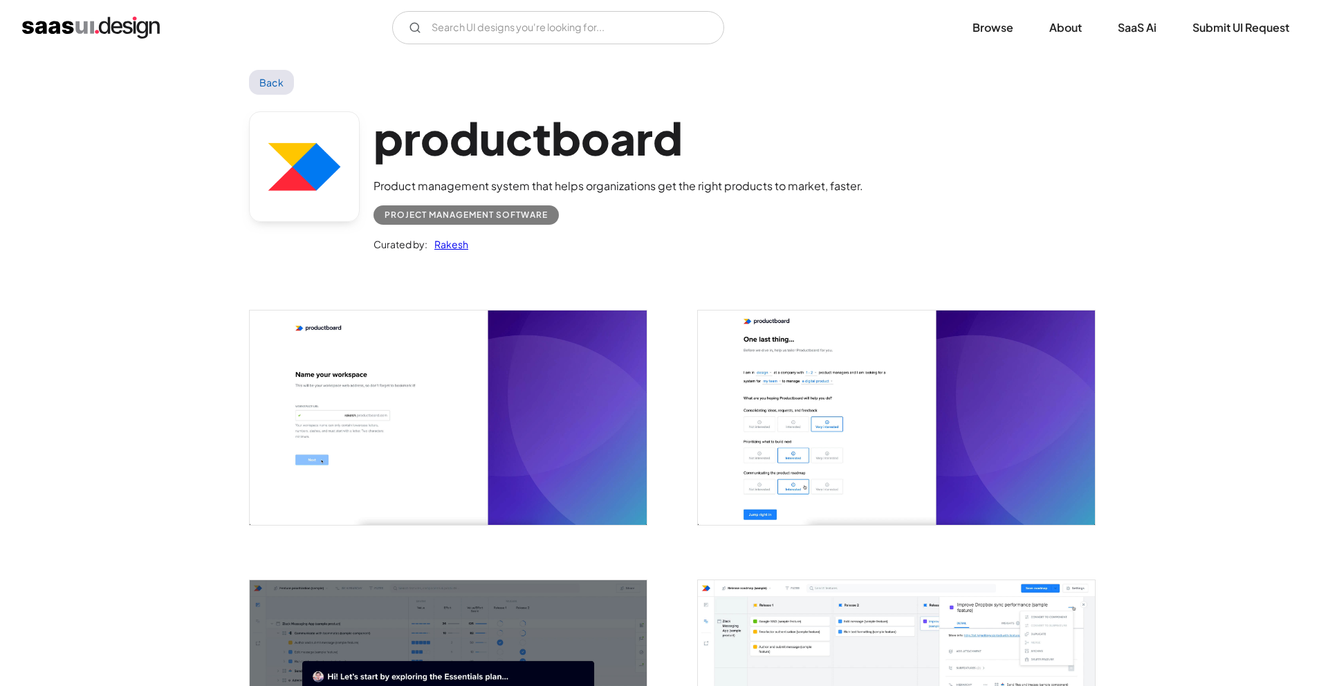
drag, startPoint x: 632, startPoint y: 197, endPoint x: 752, endPoint y: 198, distance: 119.7
click at [766, 201] on div "productboard Product management system that helps organizations get the right p…" at bounding box center [619, 182] width 490 height 142
drag, startPoint x: 701, startPoint y: 183, endPoint x: 741, endPoint y: 226, distance: 58.2
click at [701, 184] on div "Product management system that helps organizations get the right products to ma…" at bounding box center [619, 186] width 490 height 17
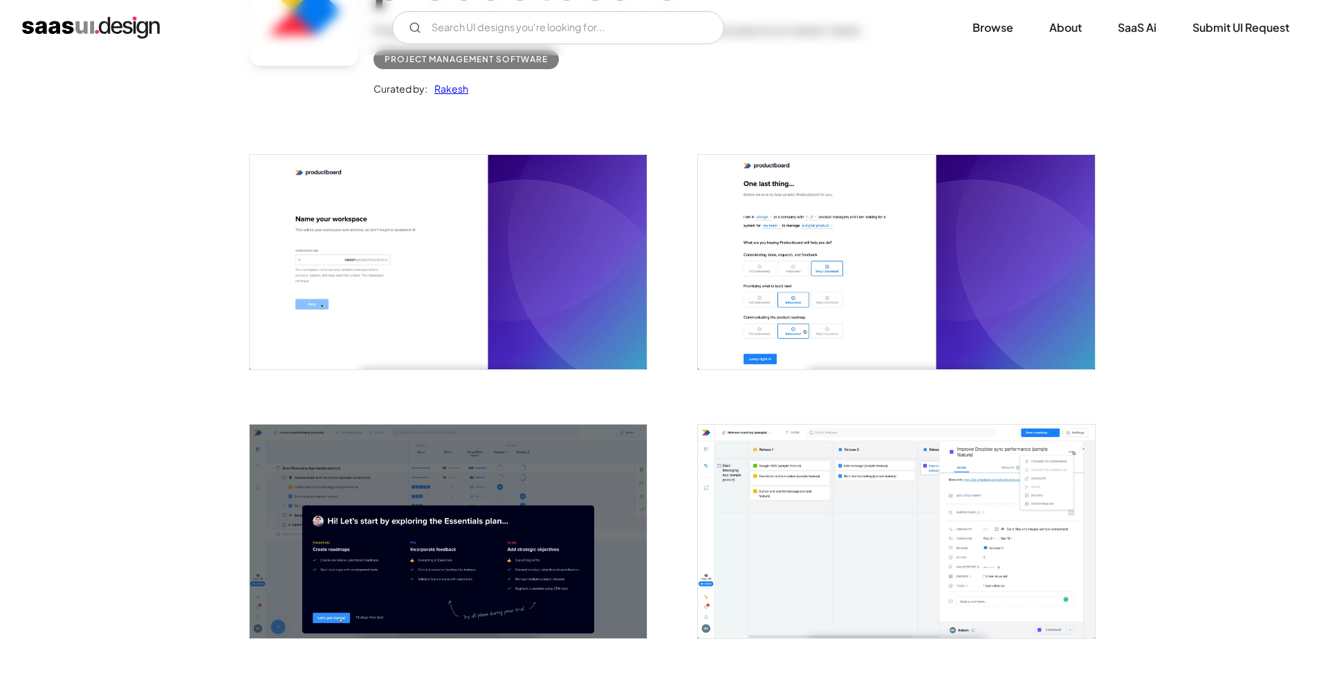
scroll to position [266, 0]
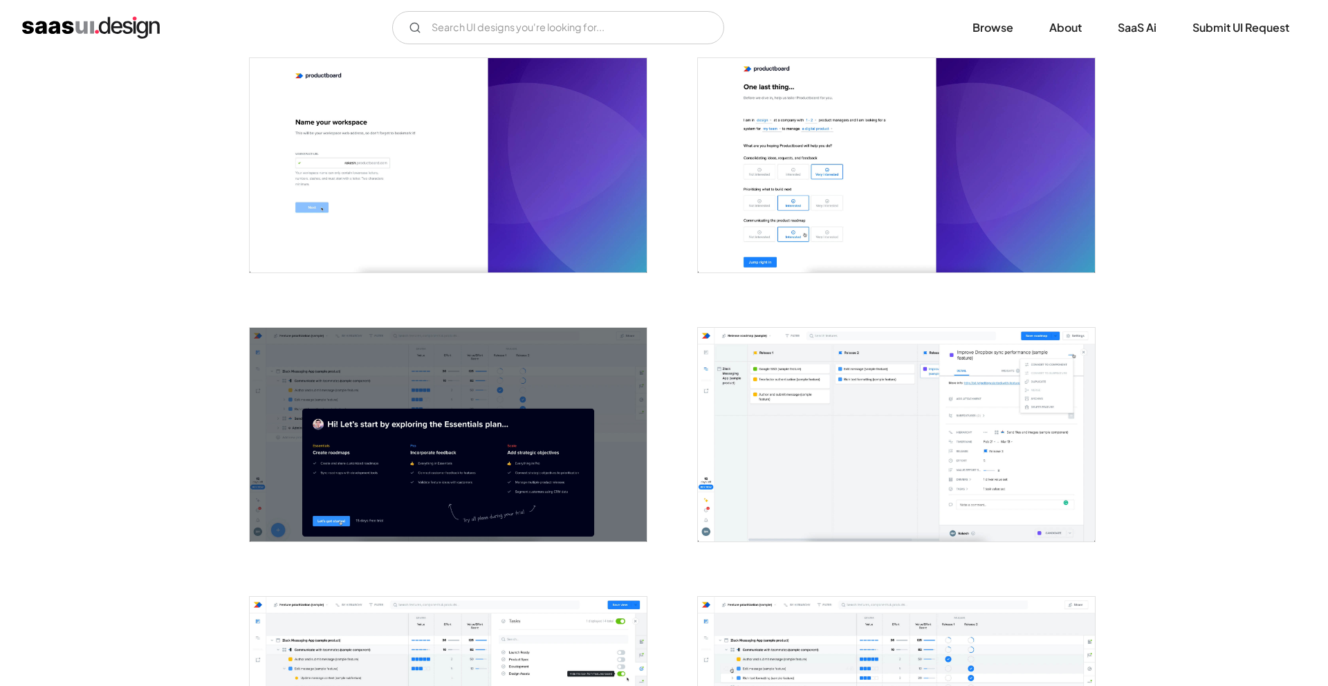
click at [861, 439] on img "open lightbox" at bounding box center [896, 435] width 397 height 214
